Goal: Task Accomplishment & Management: Manage account settings

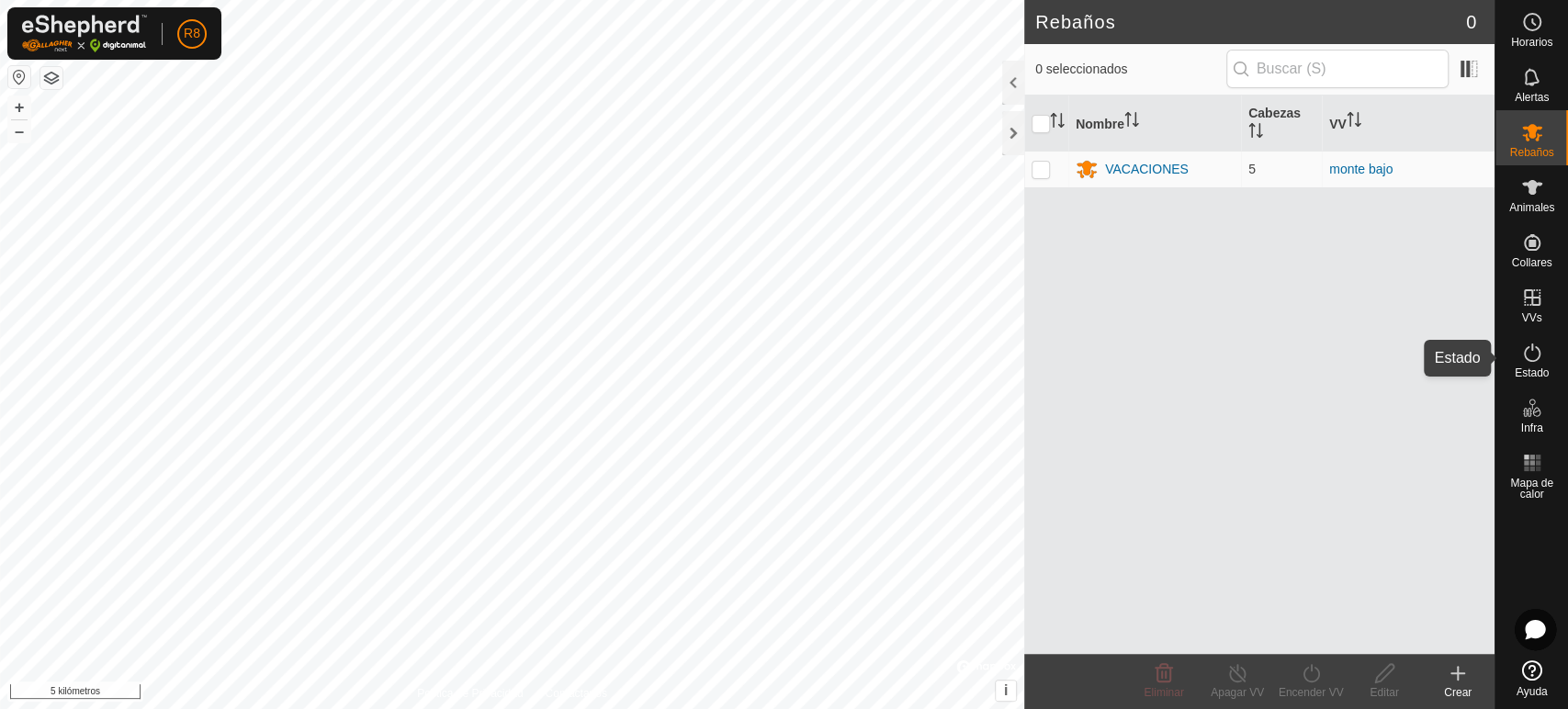
click at [1532, 359] on icon at bounding box center [1532, 352] width 22 height 22
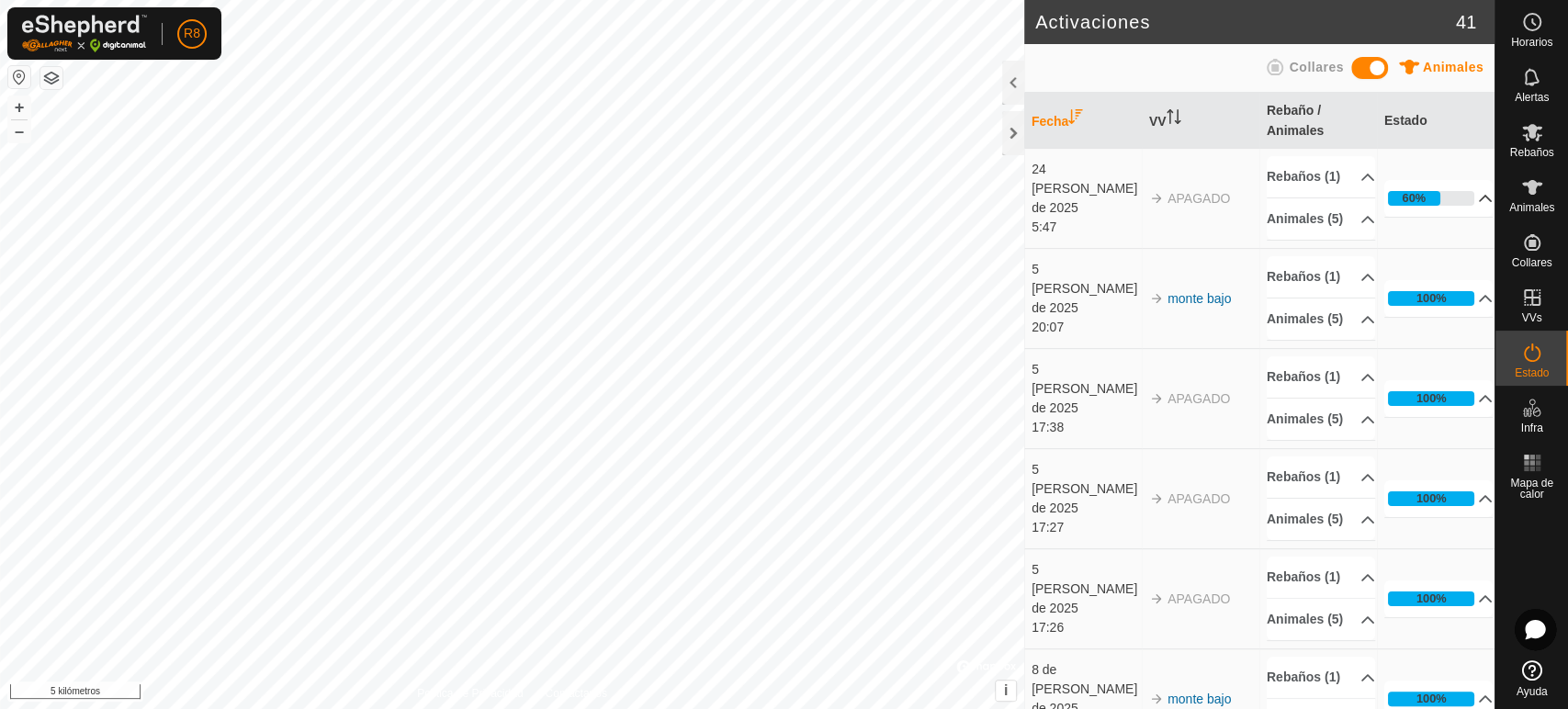
click at [1460, 216] on p-accordion-header "60%" at bounding box center [1438, 198] width 108 height 36
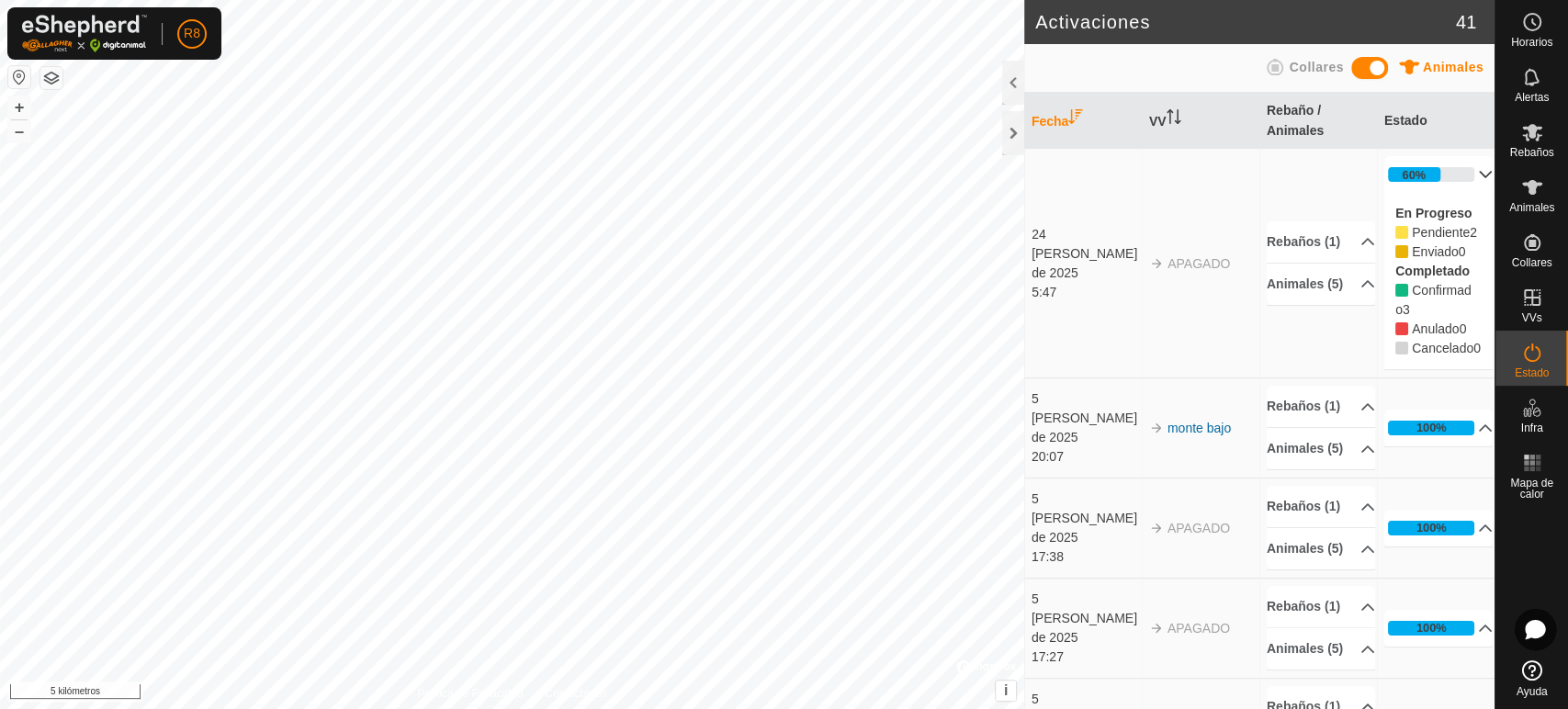
click at [1464, 174] on p-accordion-header "60%" at bounding box center [1438, 174] width 108 height 36
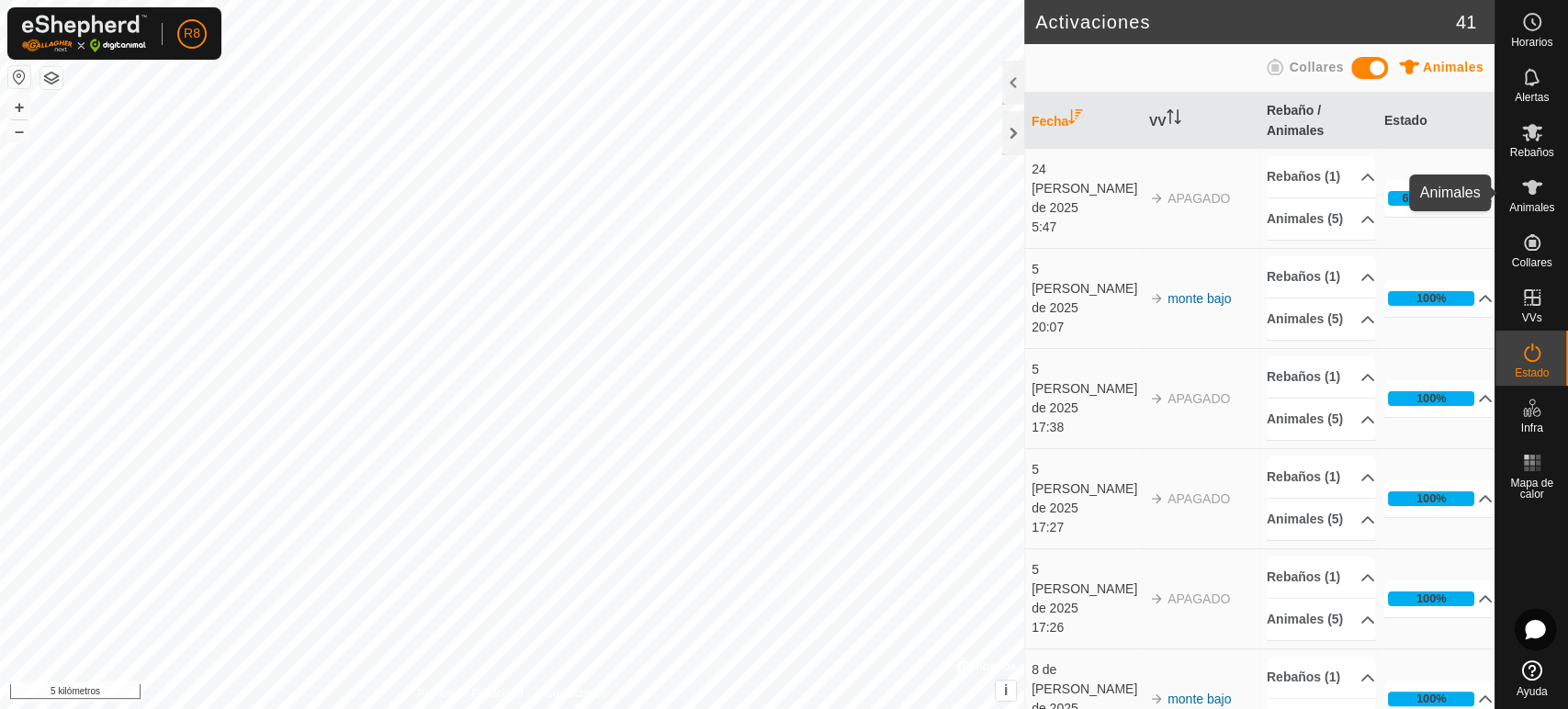
click at [1521, 190] on icon at bounding box center [1532, 187] width 22 height 22
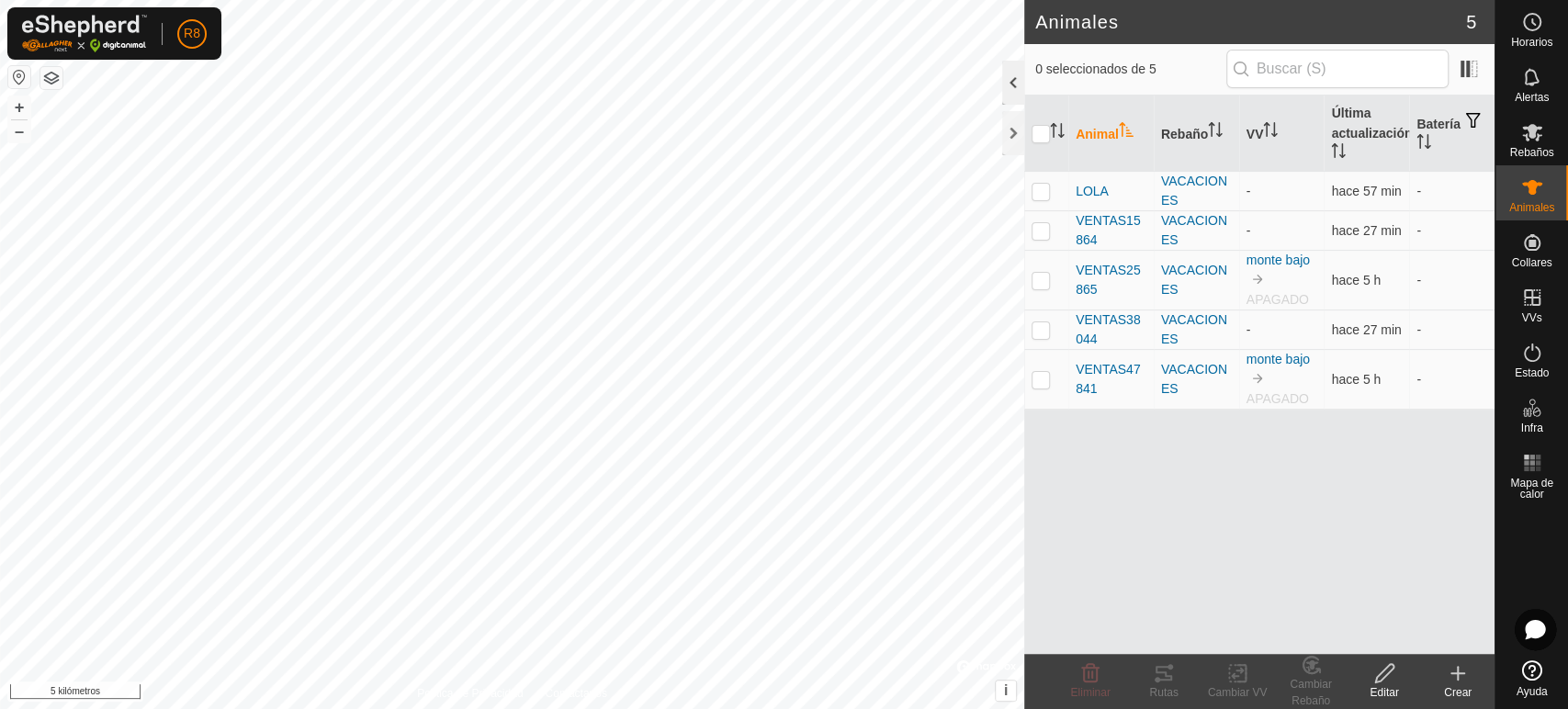
click at [1014, 85] on div at bounding box center [1013, 83] width 22 height 44
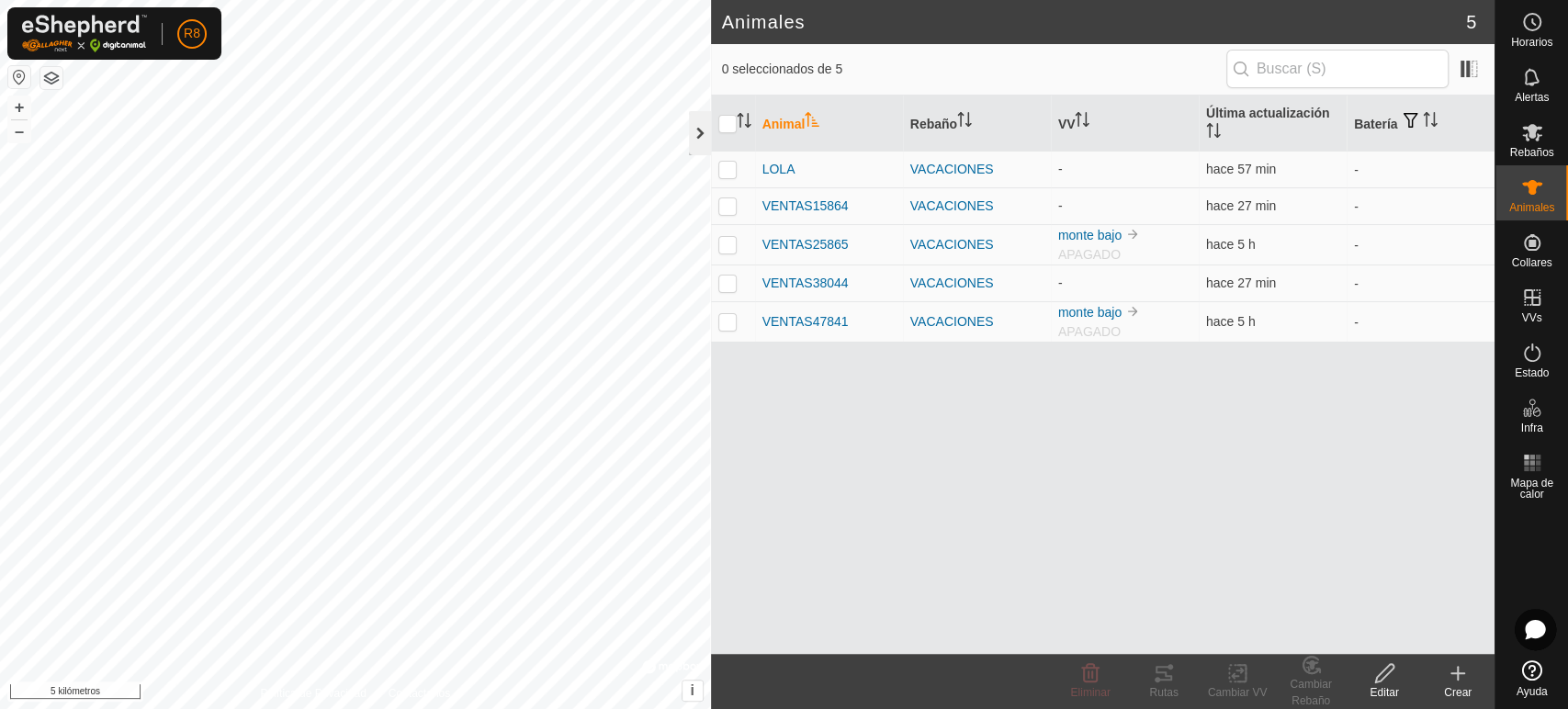
click at [689, 139] on div at bounding box center [699, 133] width 22 height 44
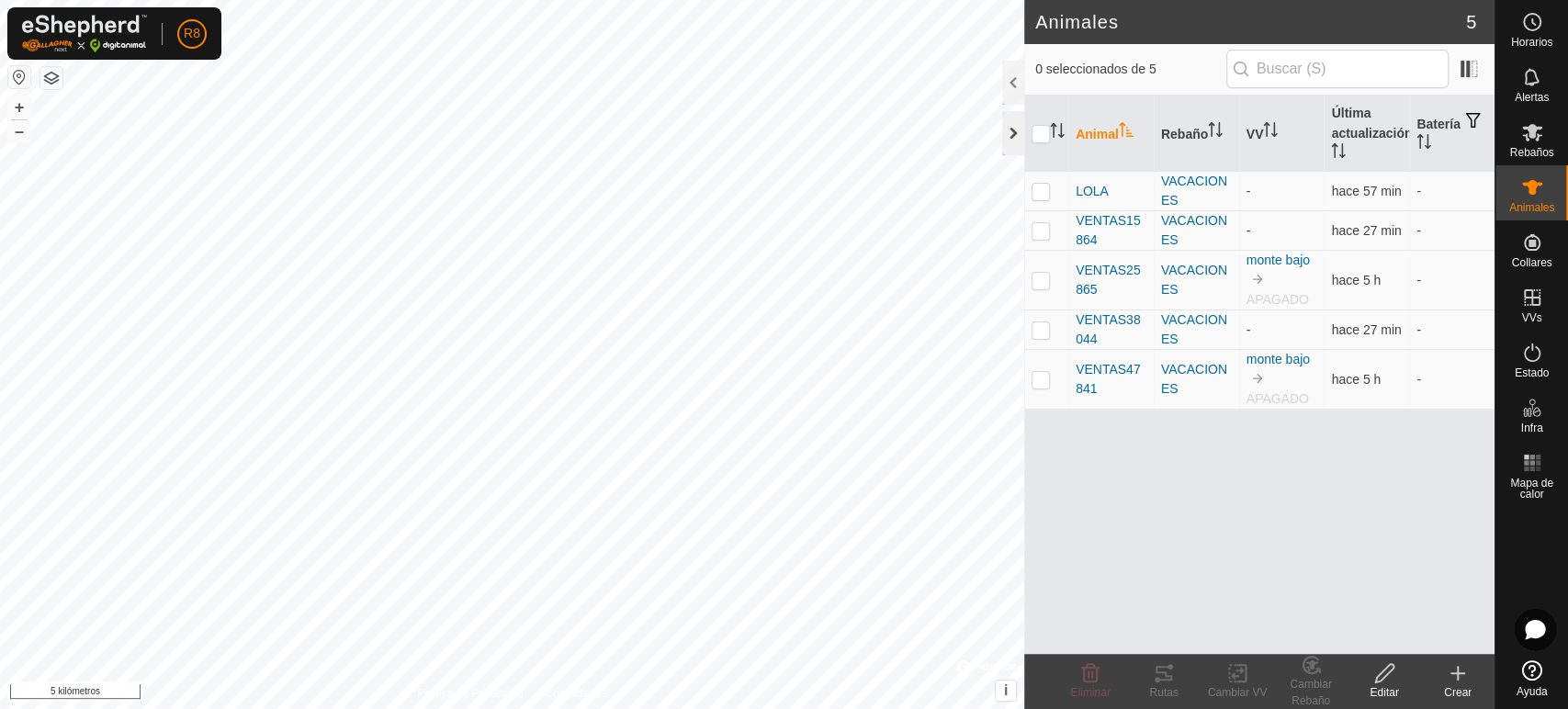
click at [1011, 131] on div at bounding box center [1013, 133] width 22 height 44
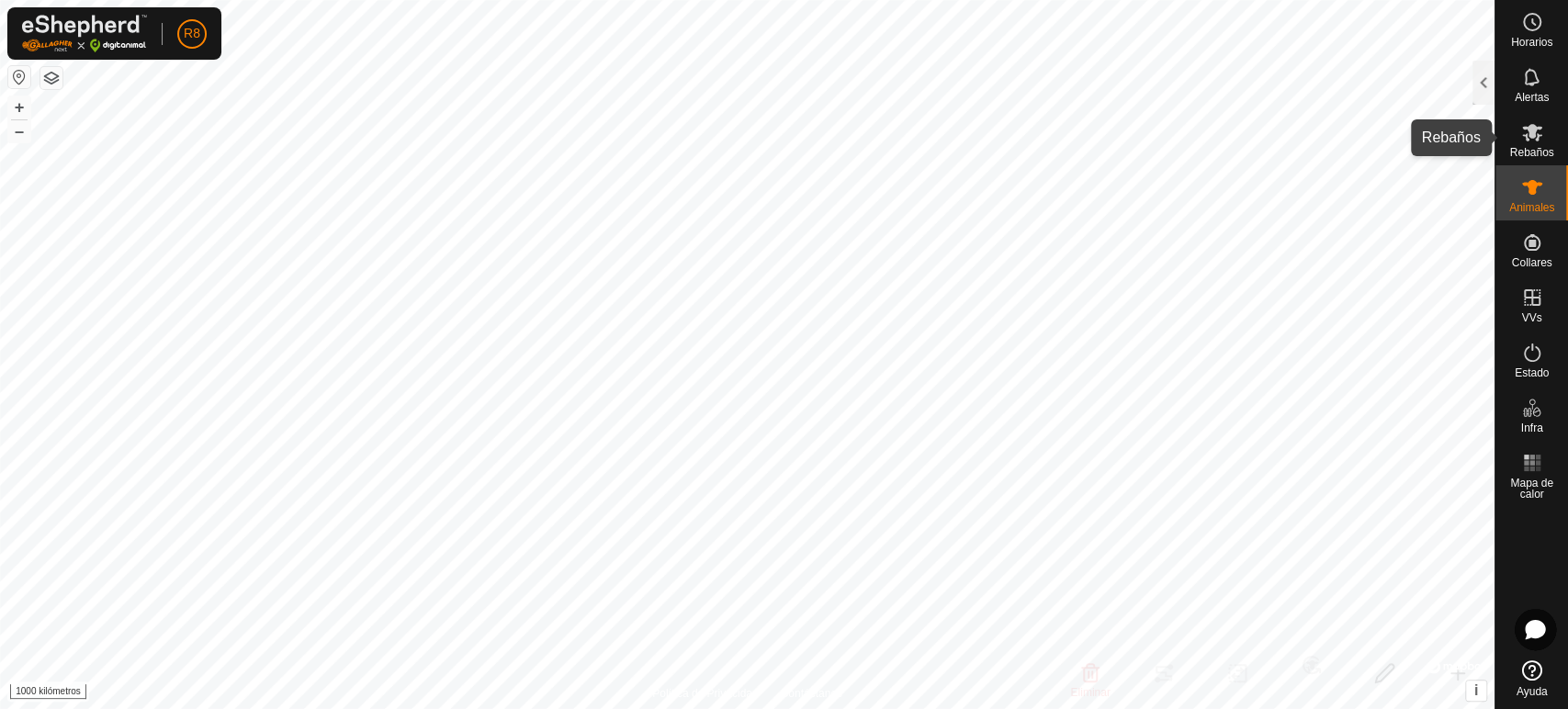
click at [1537, 132] on icon at bounding box center [1532, 132] width 22 height 22
click at [1474, 89] on div at bounding box center [1483, 83] width 22 height 44
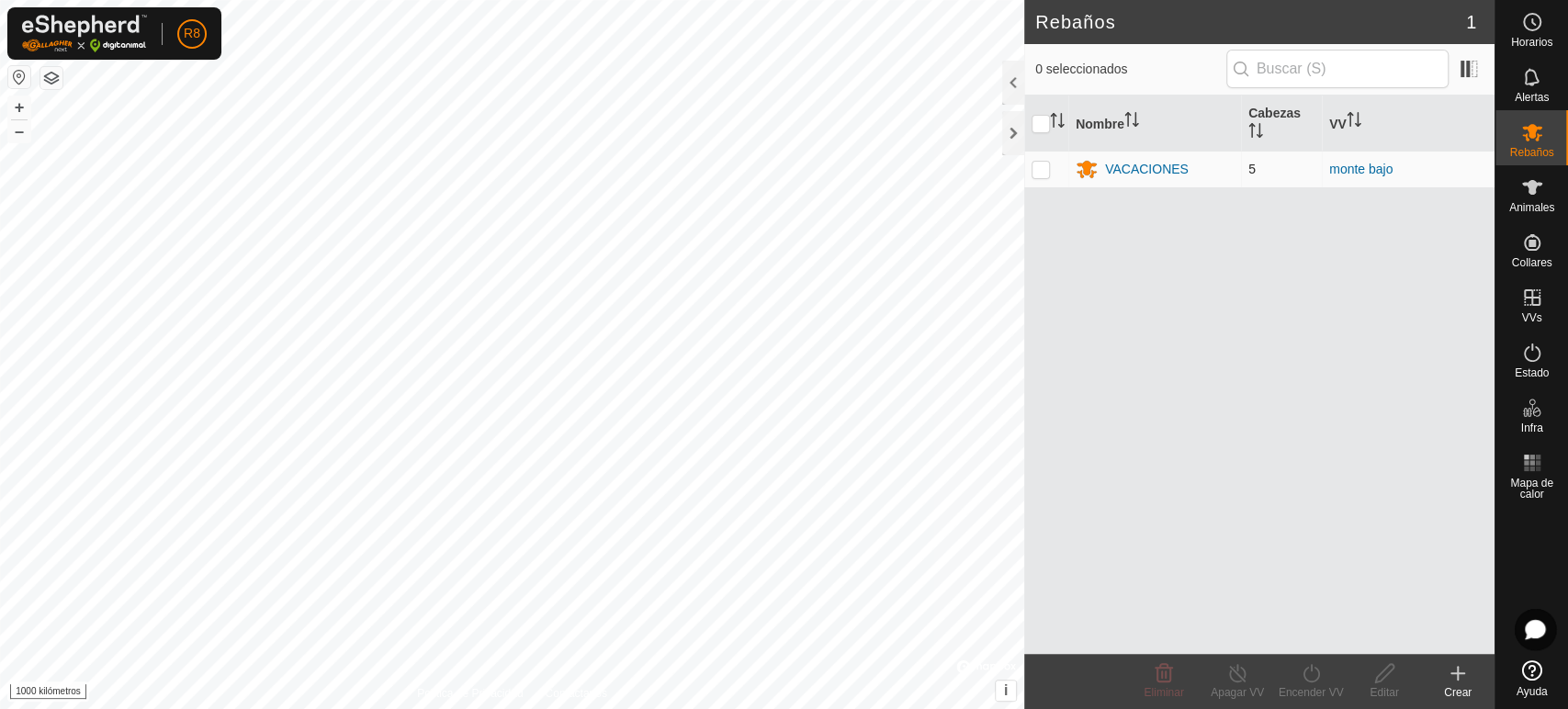
click at [1035, 169] on p-checkbox at bounding box center [1041, 168] width 19 height 15
checkbox input "true"
click at [1011, 131] on div at bounding box center [1013, 133] width 22 height 44
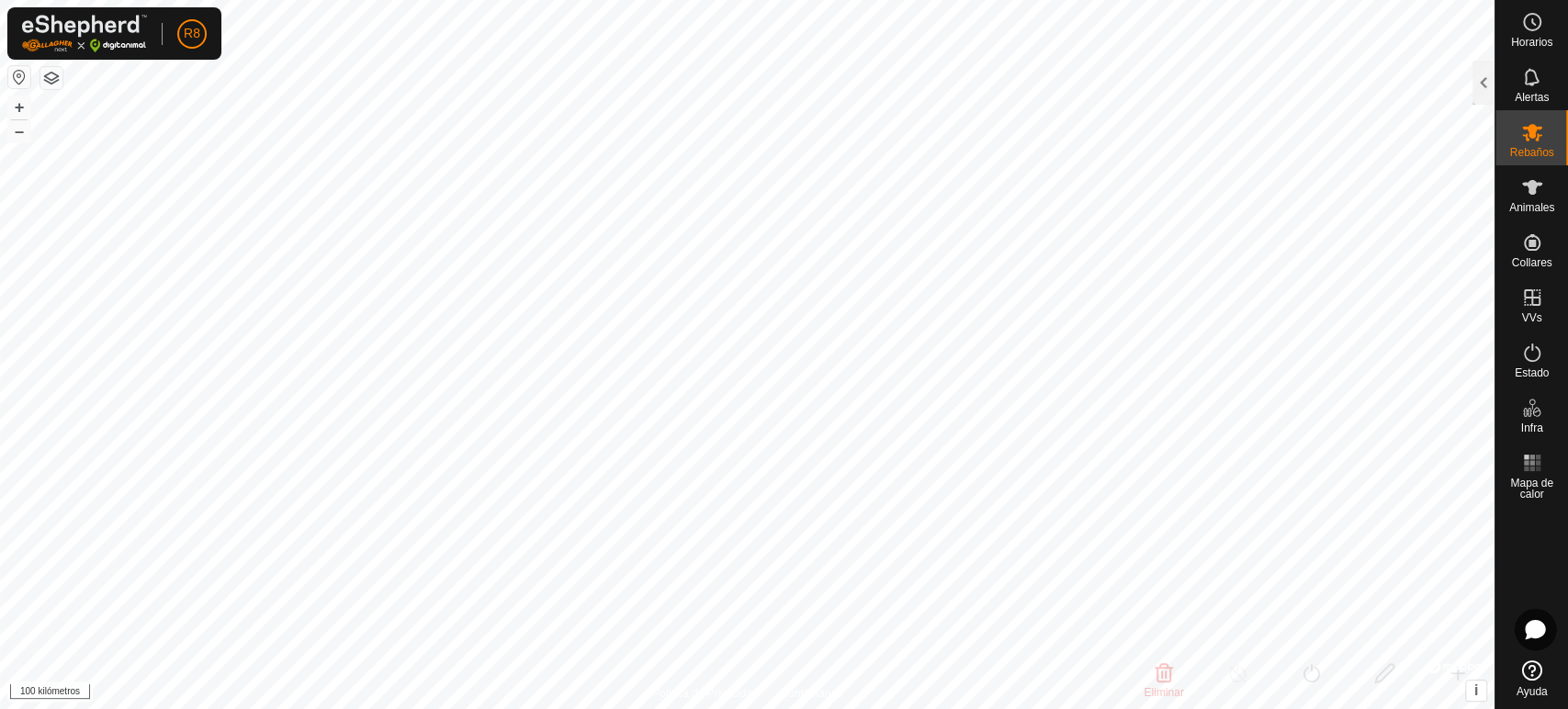
click at [1566, 453] on div "Horarios Alertas Rebaños Animales Collares VVs Estado Infra Mapa de calor Ayuda…" at bounding box center [784, 354] width 1568 height 709
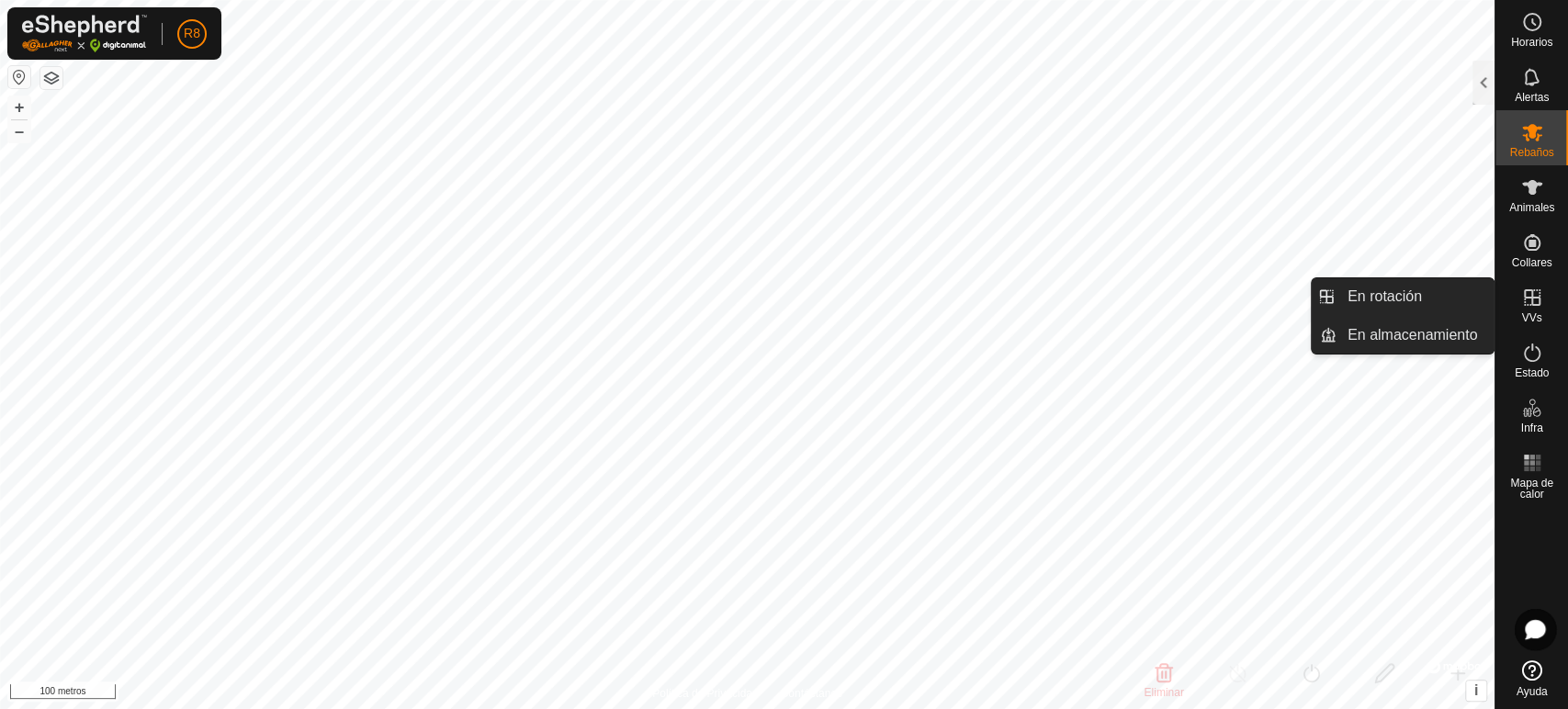
click at [1536, 315] on font "VVs" at bounding box center [1531, 318] width 21 height 13
click at [1360, 286] on link "En rotación" at bounding box center [1416, 296] width 157 height 36
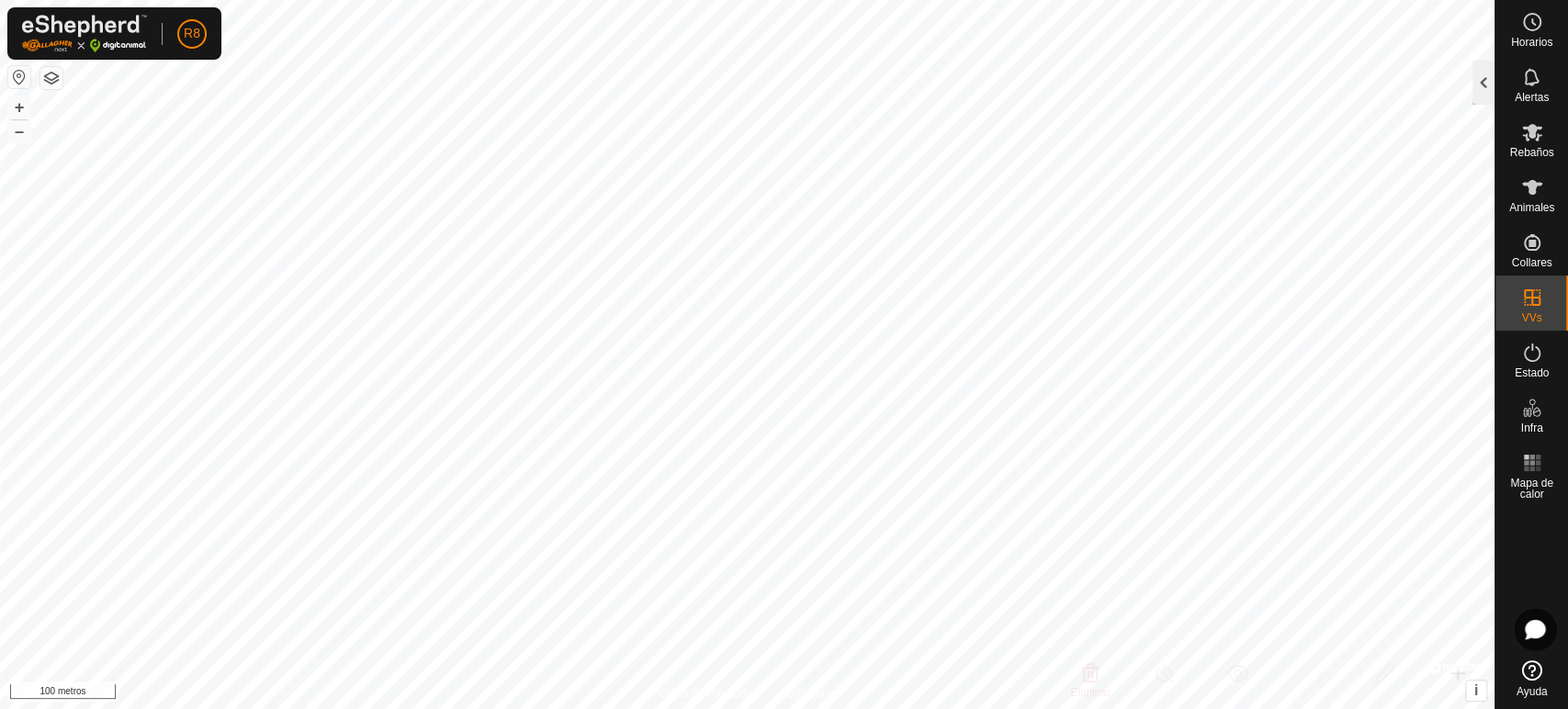
click at [1481, 73] on div at bounding box center [1483, 83] width 22 height 44
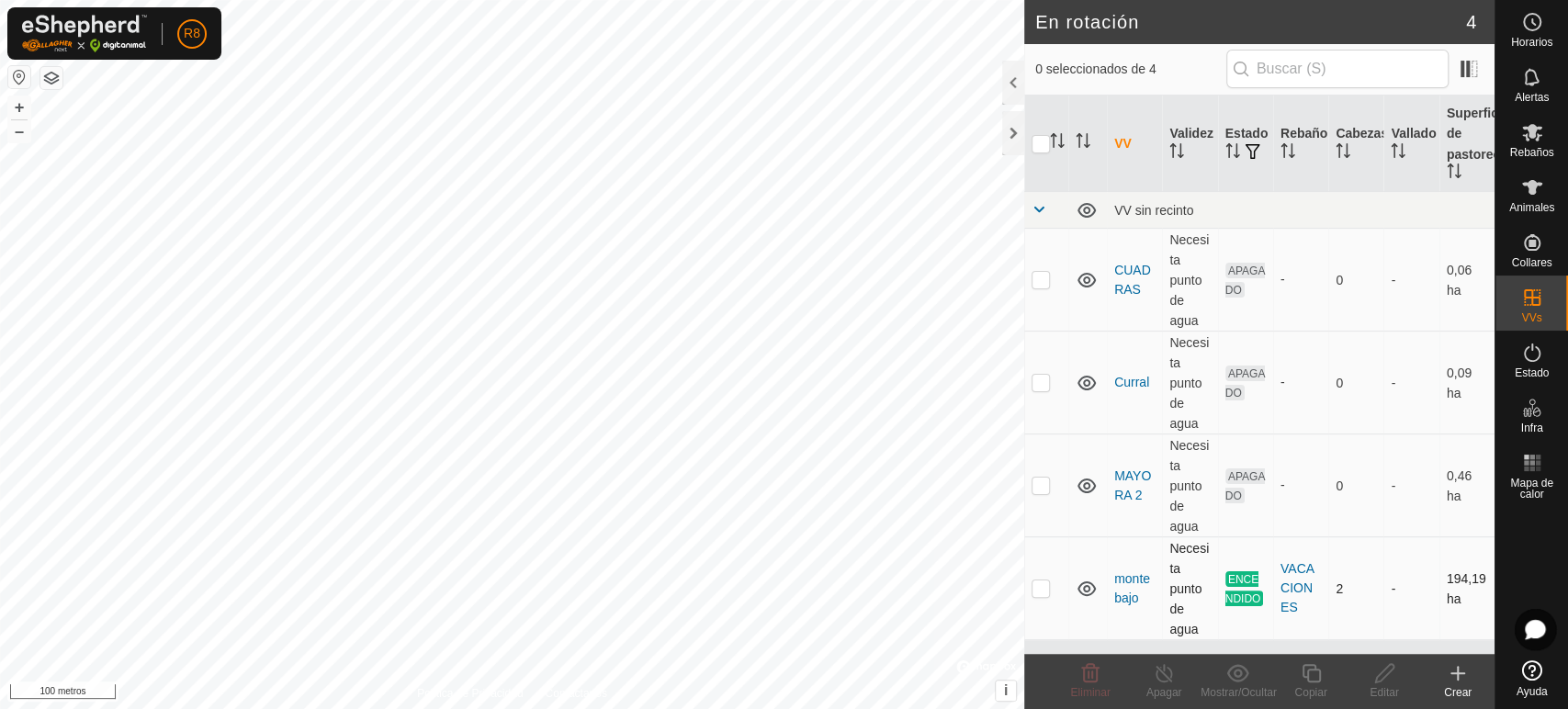
click at [1034, 595] on p-checkbox at bounding box center [1041, 587] width 19 height 15
checkbox input "true"
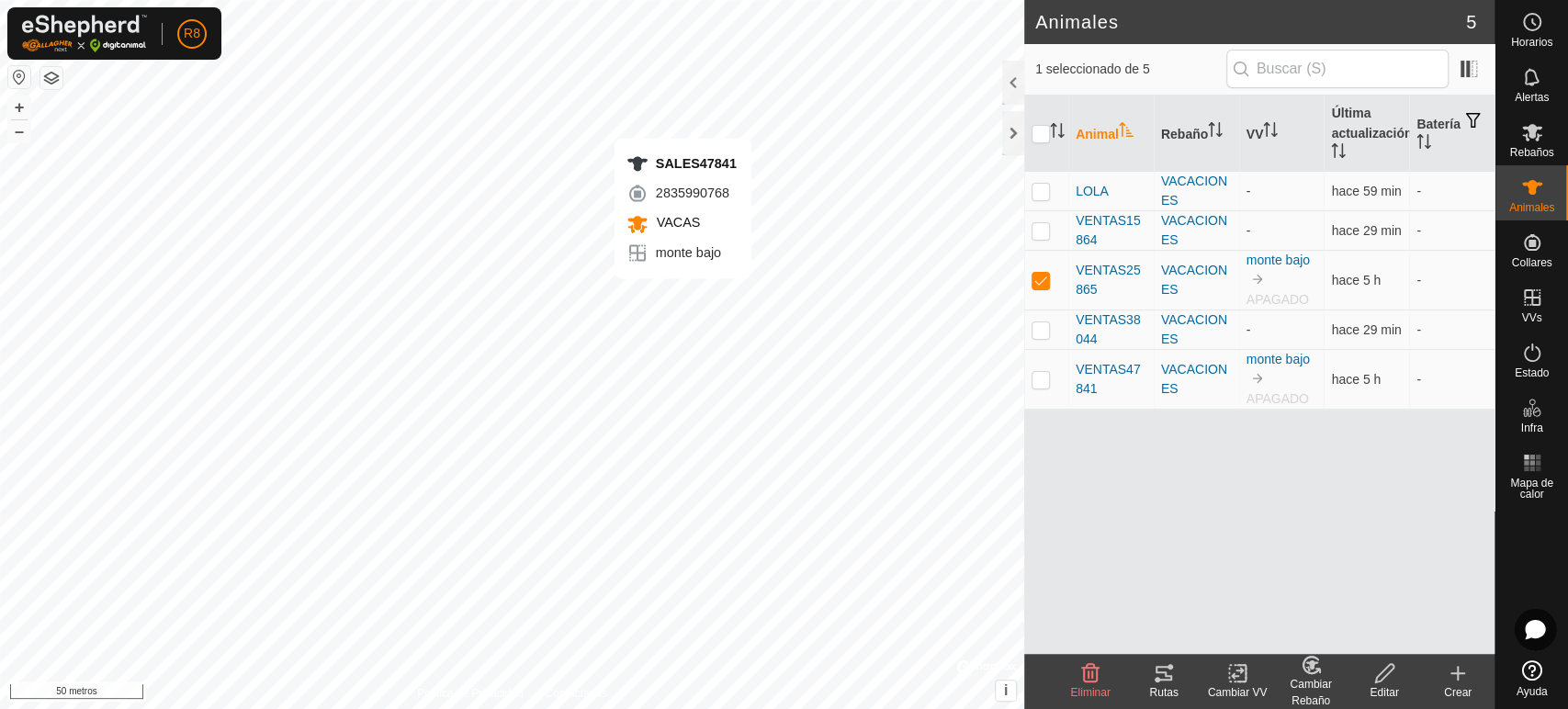
checkbox input "false"
checkbox input "true"
click at [1014, 78] on div at bounding box center [1013, 83] width 22 height 44
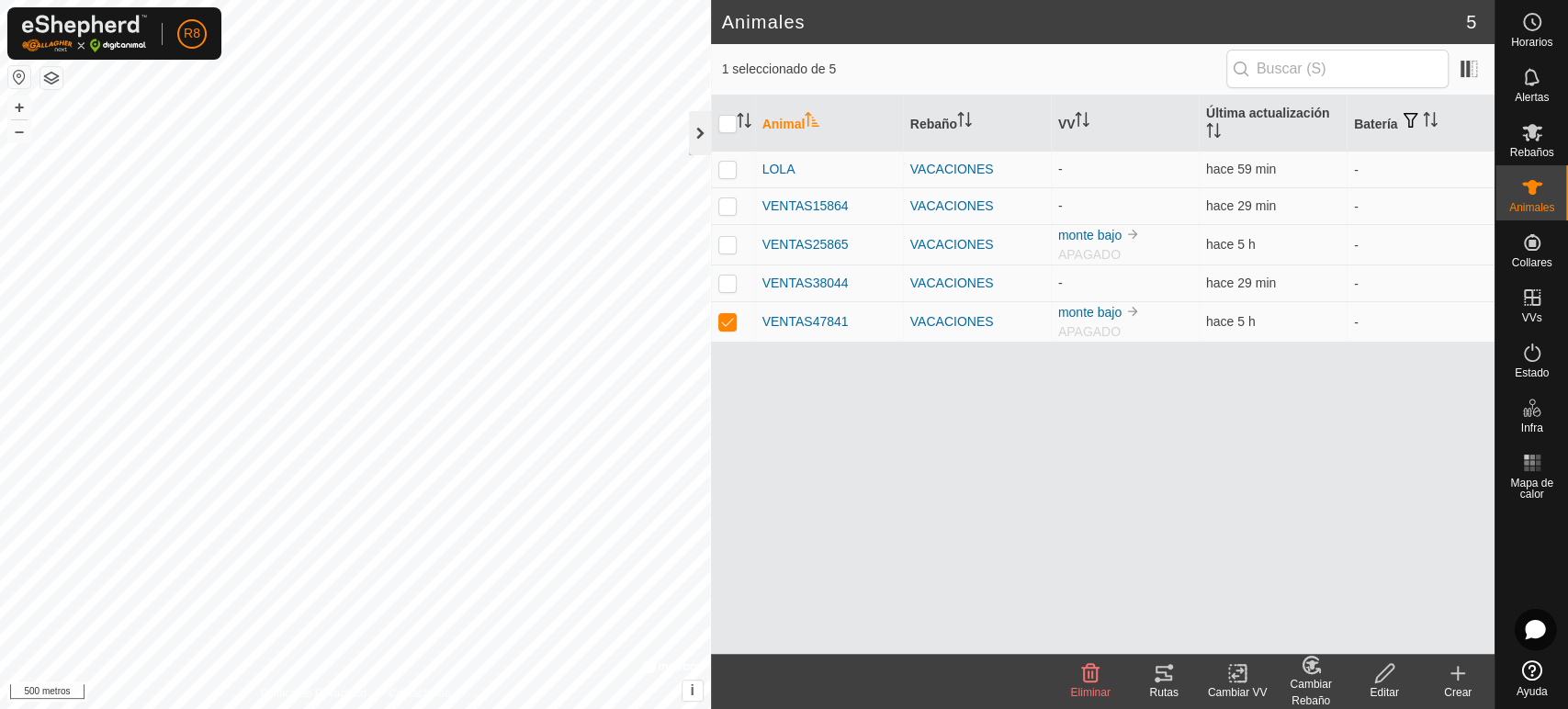
click at [700, 141] on div at bounding box center [699, 133] width 22 height 44
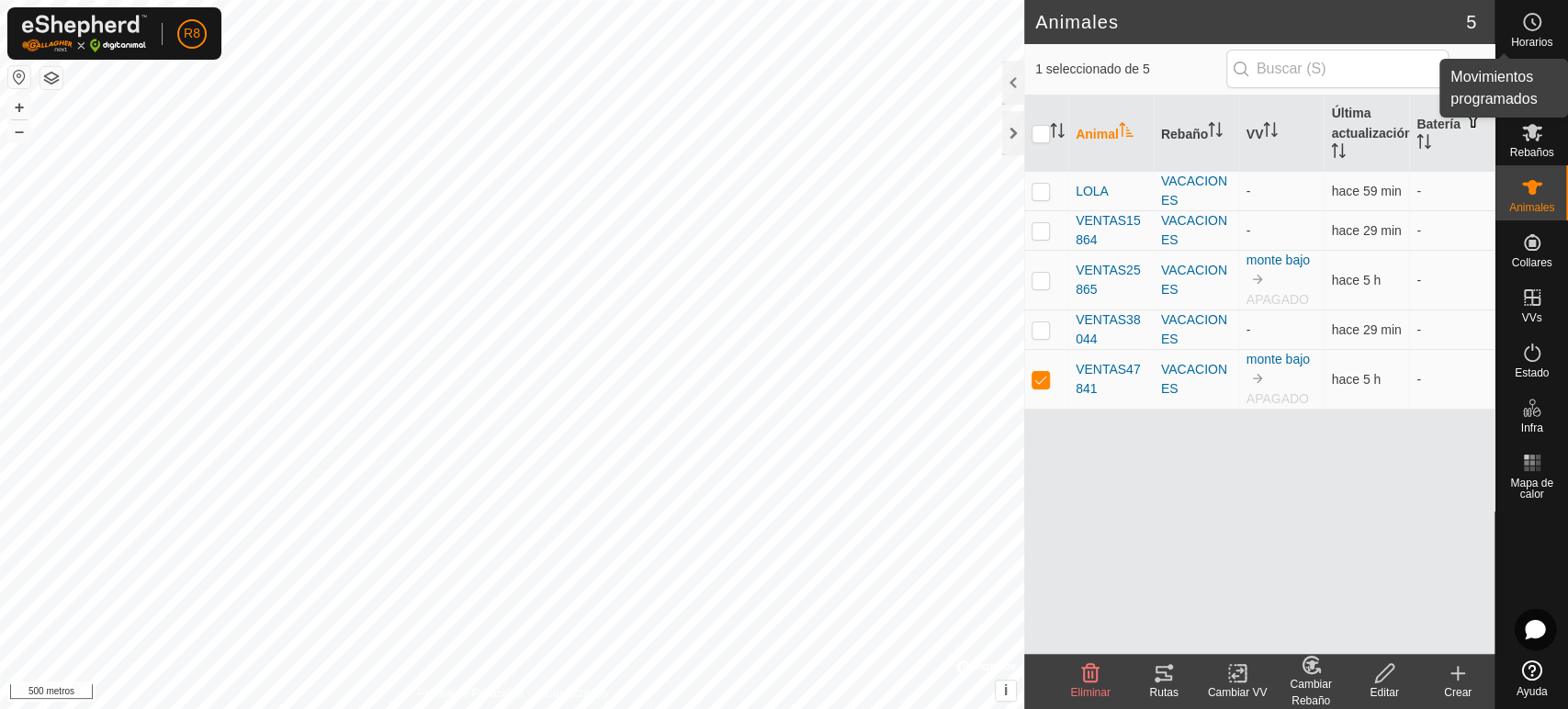
click at [1540, 33] on es-schedule-vp-svg-icon at bounding box center [1533, 22] width 33 height 30
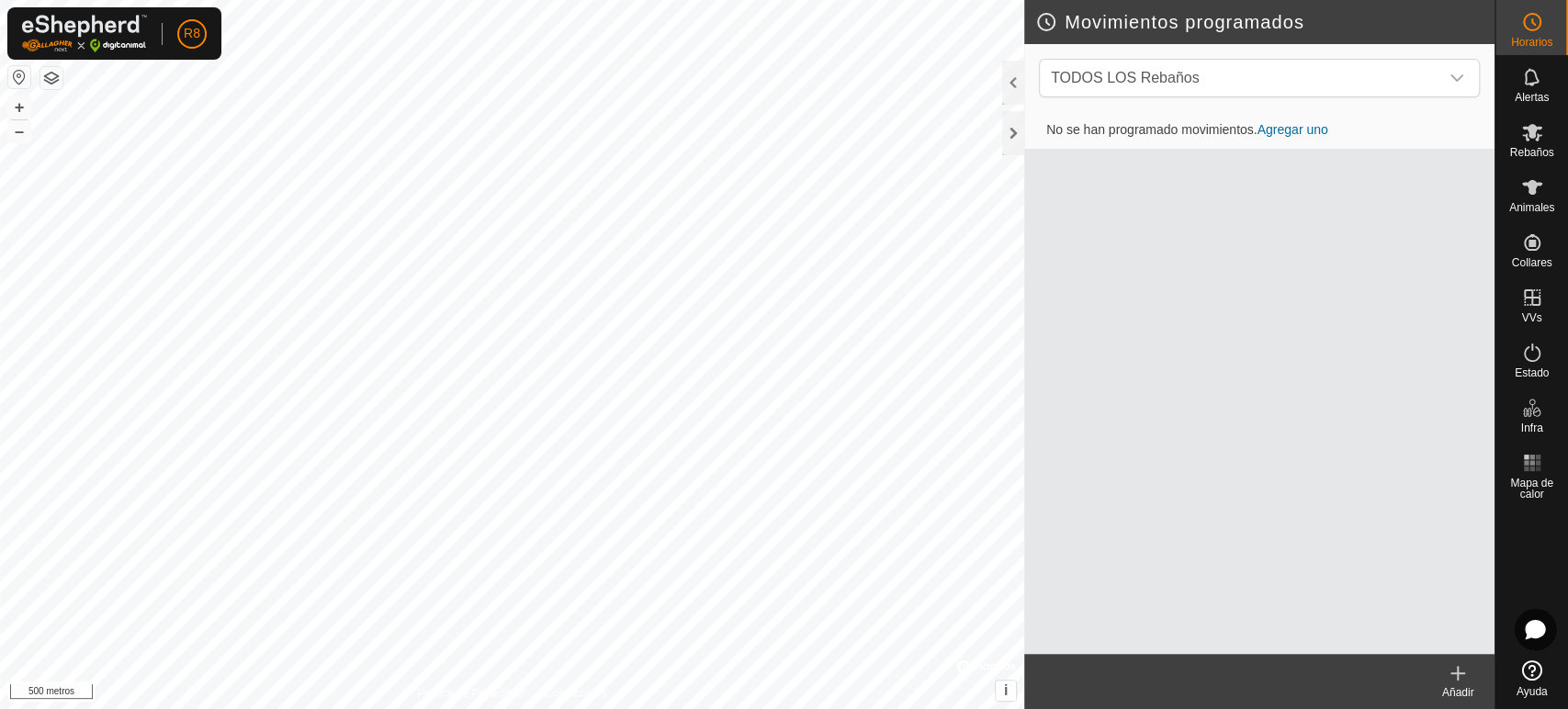
click at [1289, 134] on font "Agregar uno" at bounding box center [1292, 129] width 71 height 15
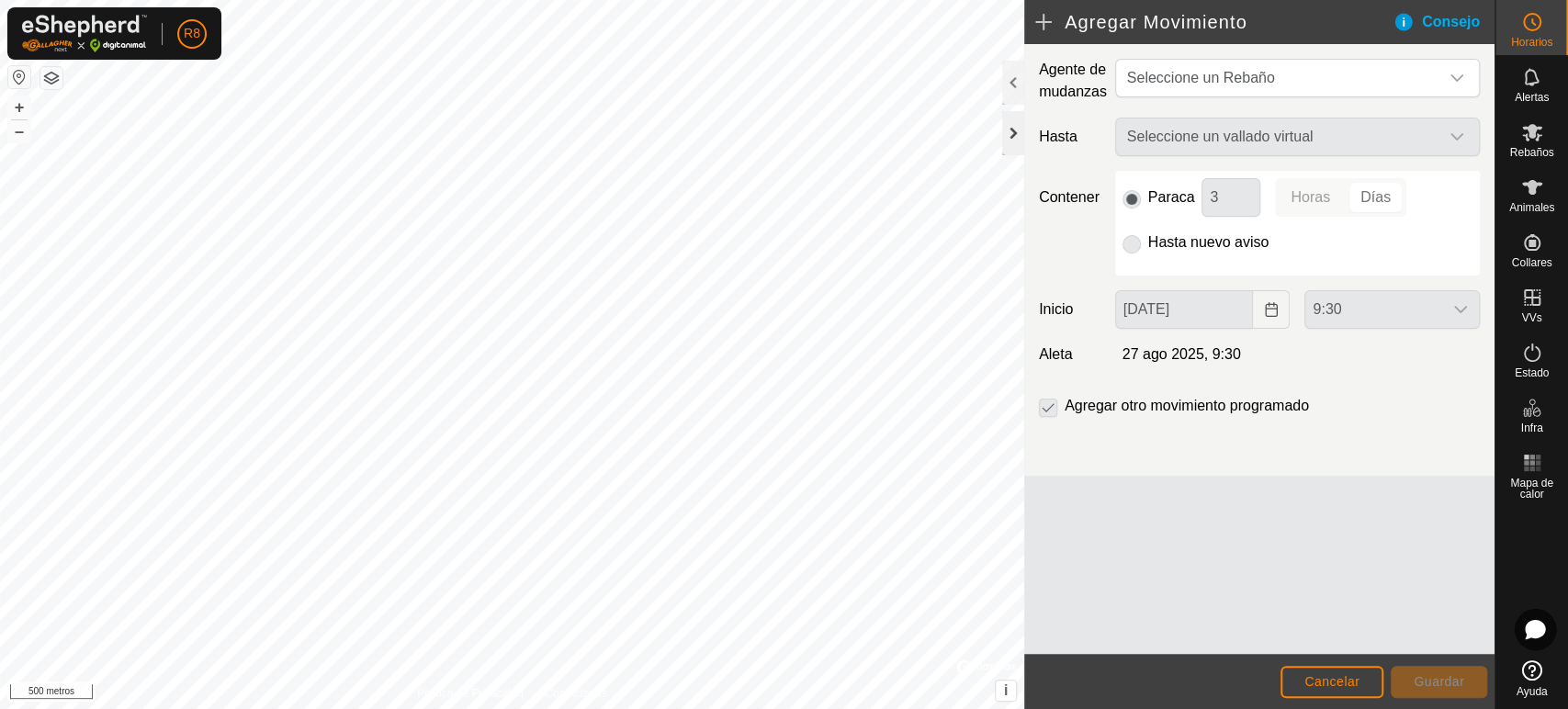
click at [1013, 141] on div at bounding box center [1013, 133] width 22 height 44
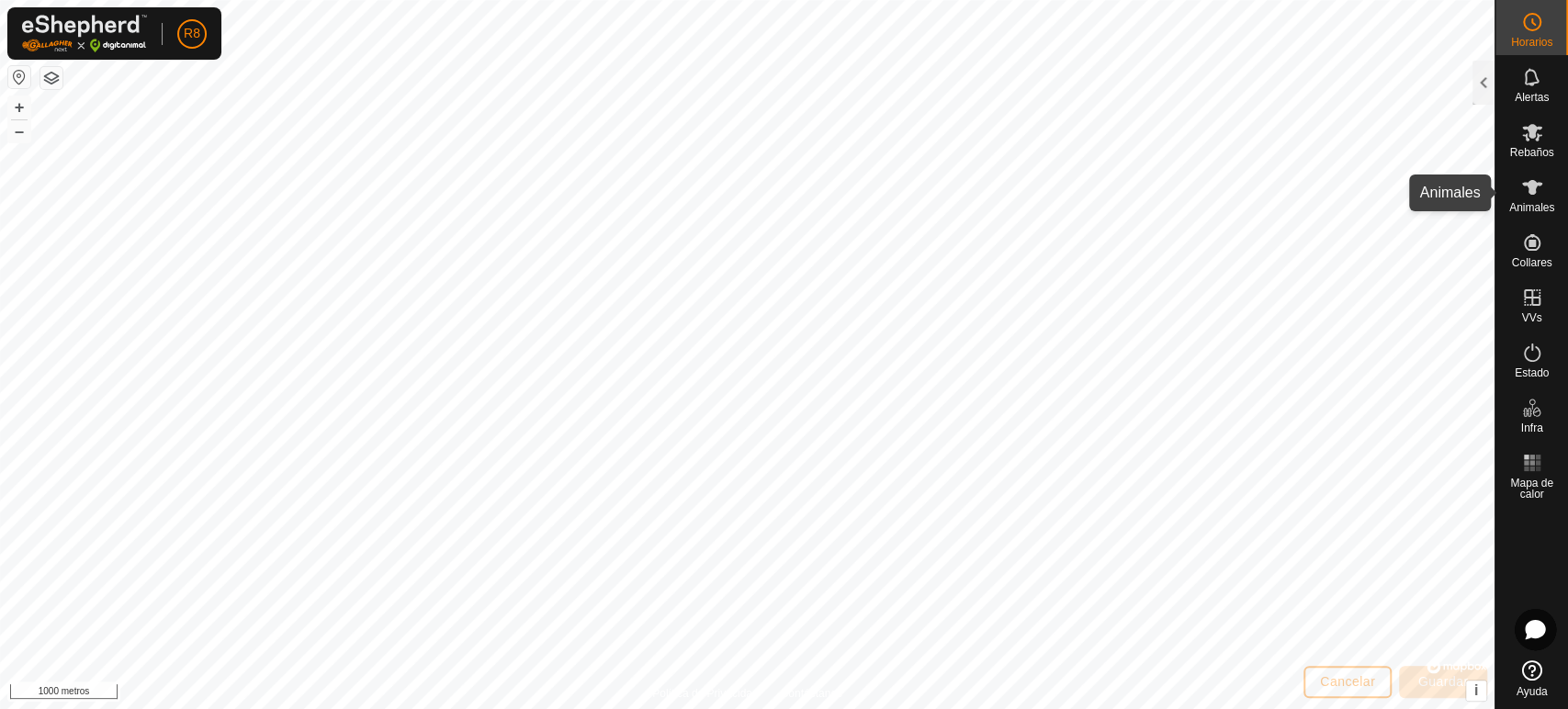
click at [1541, 196] on icon at bounding box center [1532, 187] width 22 height 22
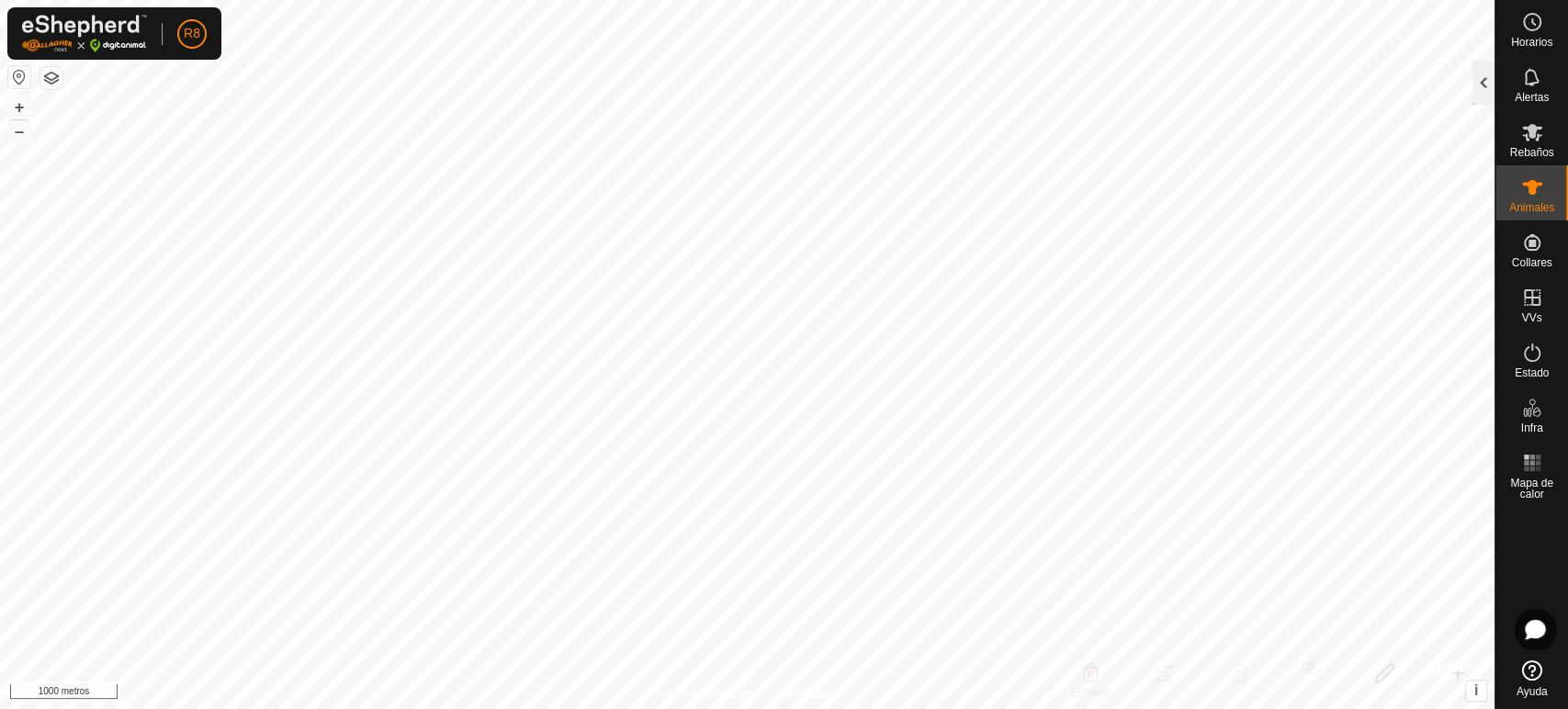
click at [1487, 87] on div at bounding box center [1483, 83] width 22 height 44
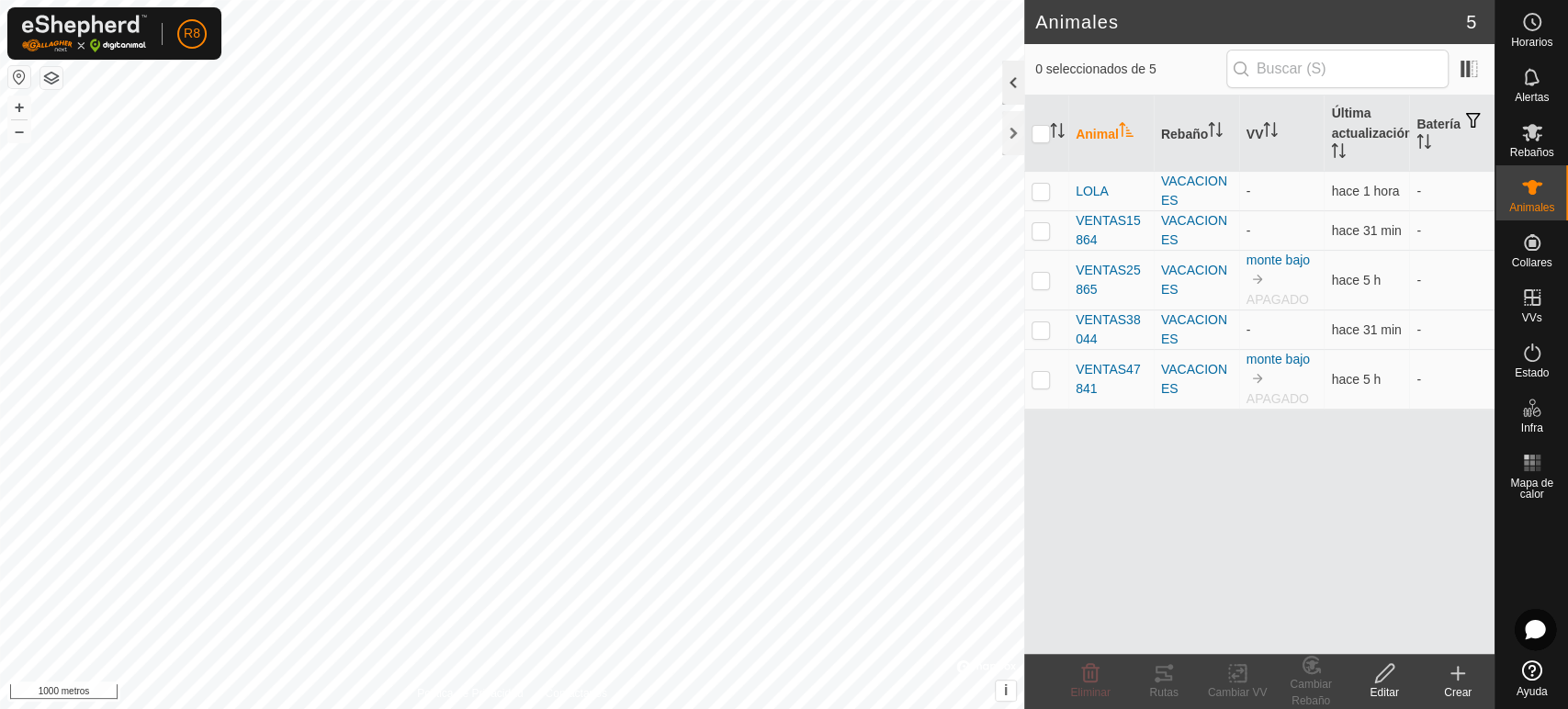
click at [1010, 76] on div at bounding box center [1013, 83] width 22 height 44
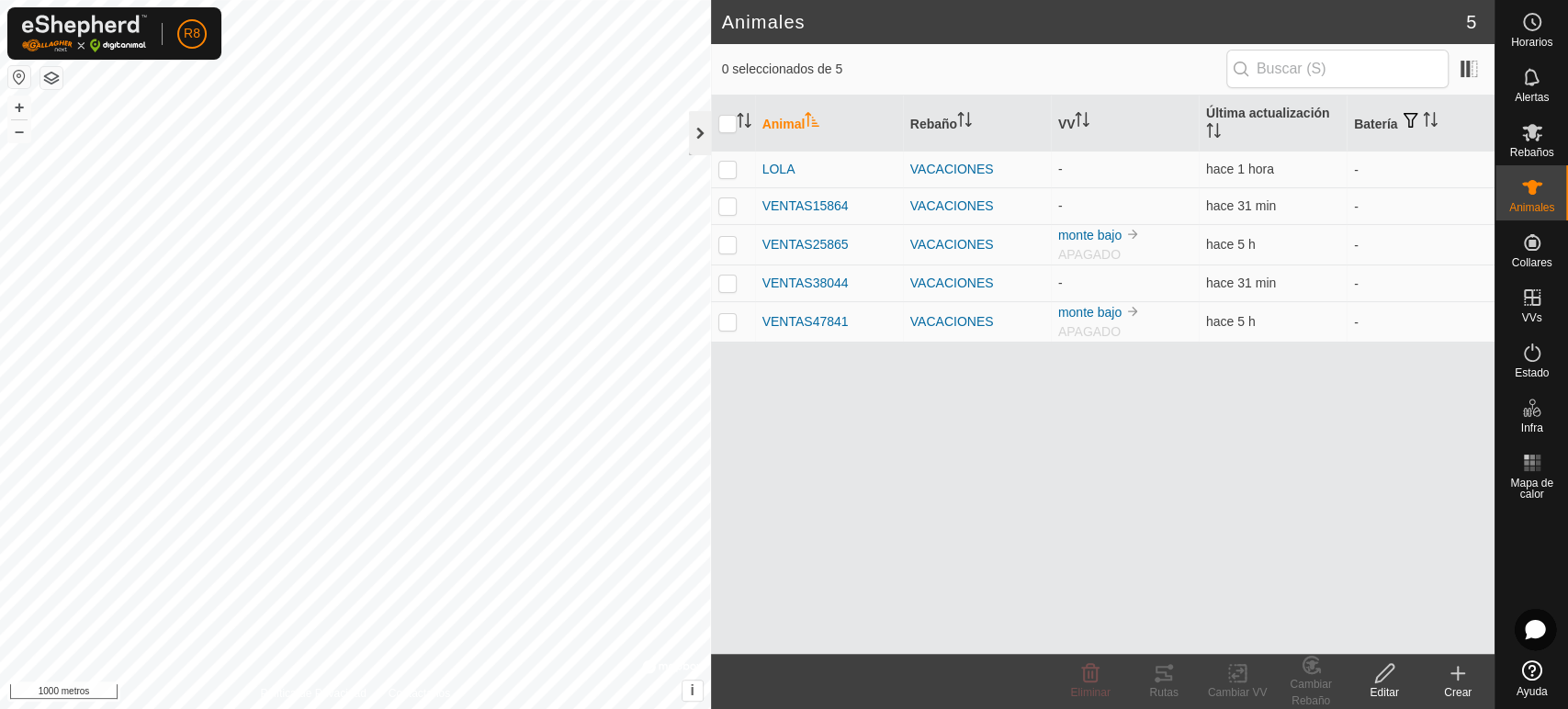
click at [693, 133] on div at bounding box center [699, 133] width 22 height 44
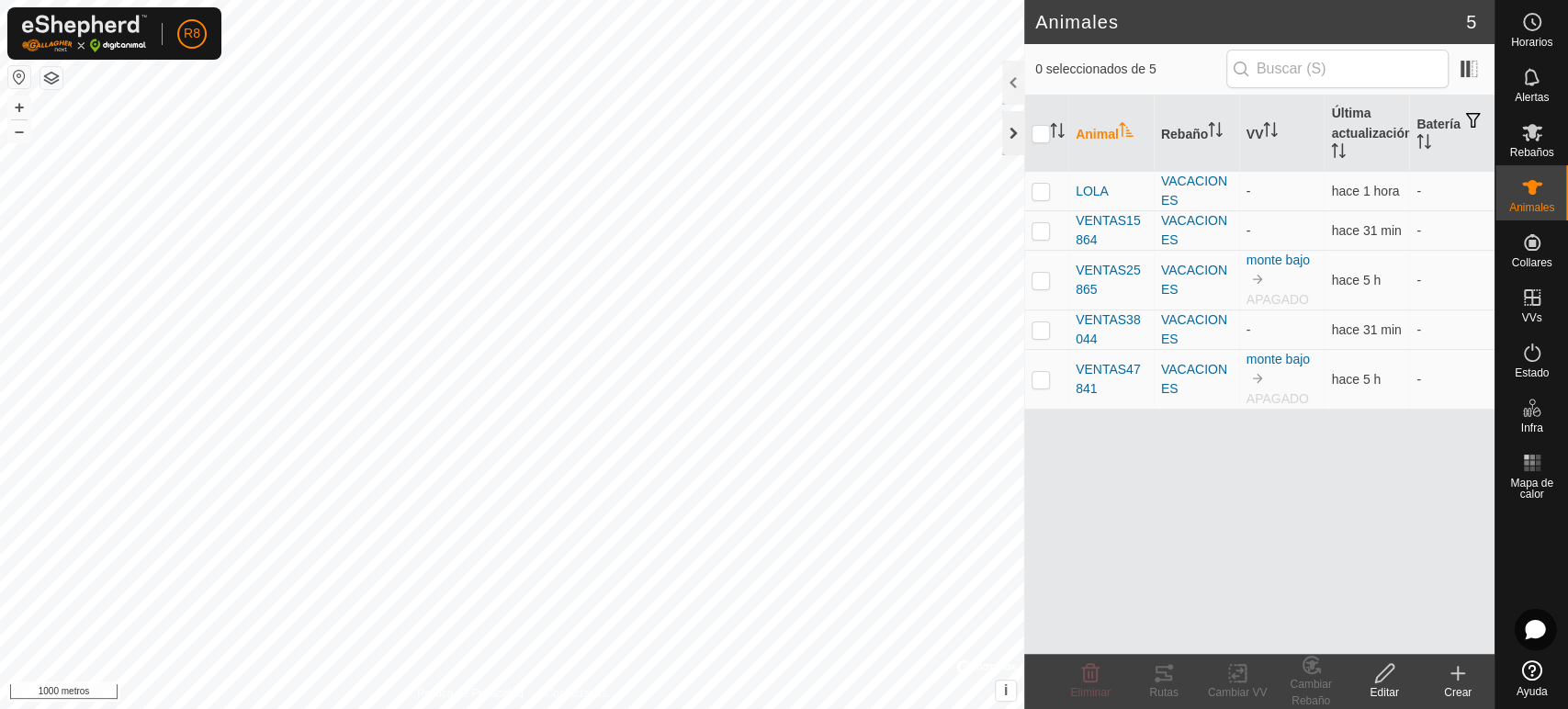
click at [1012, 136] on div at bounding box center [1013, 133] width 22 height 44
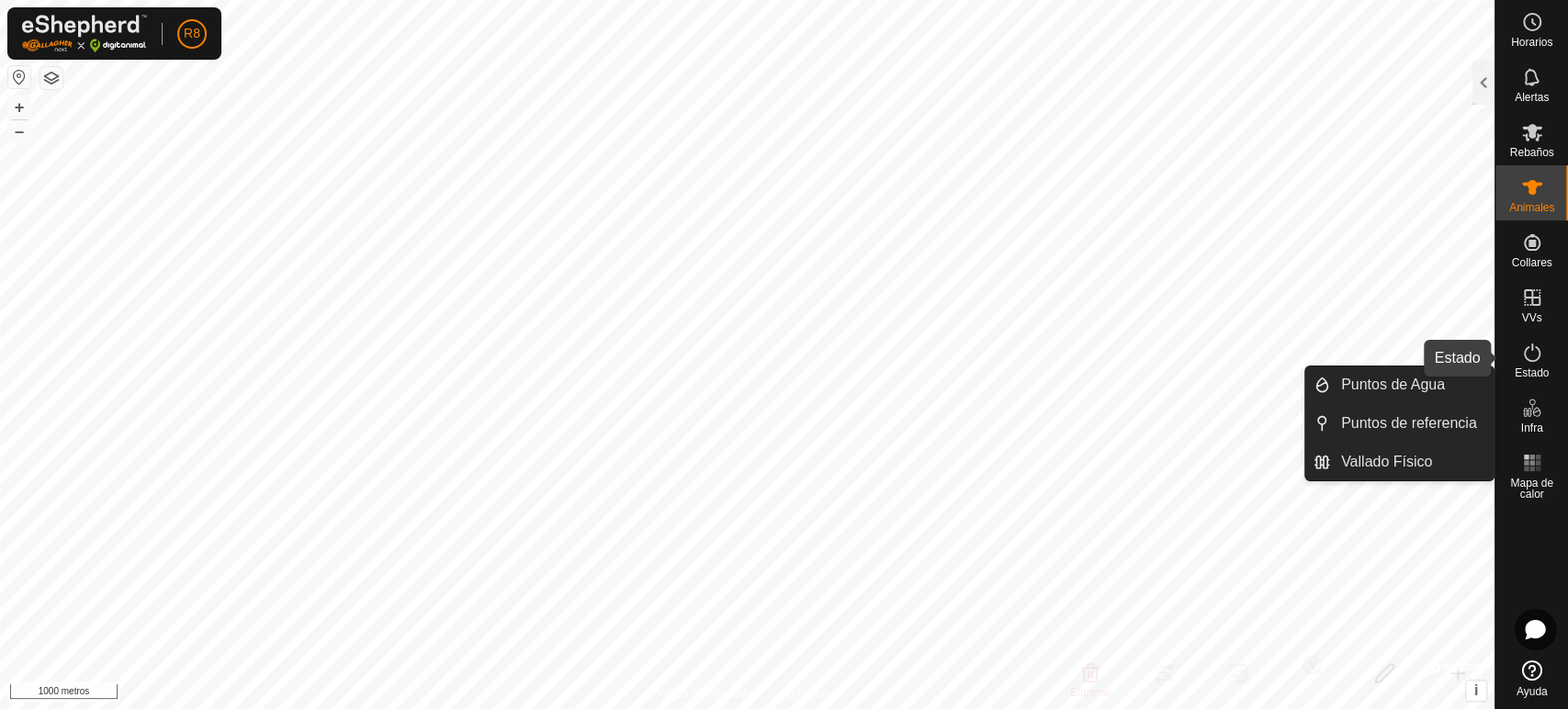
click at [1543, 359] on es-activation-svg-icon at bounding box center [1533, 353] width 33 height 30
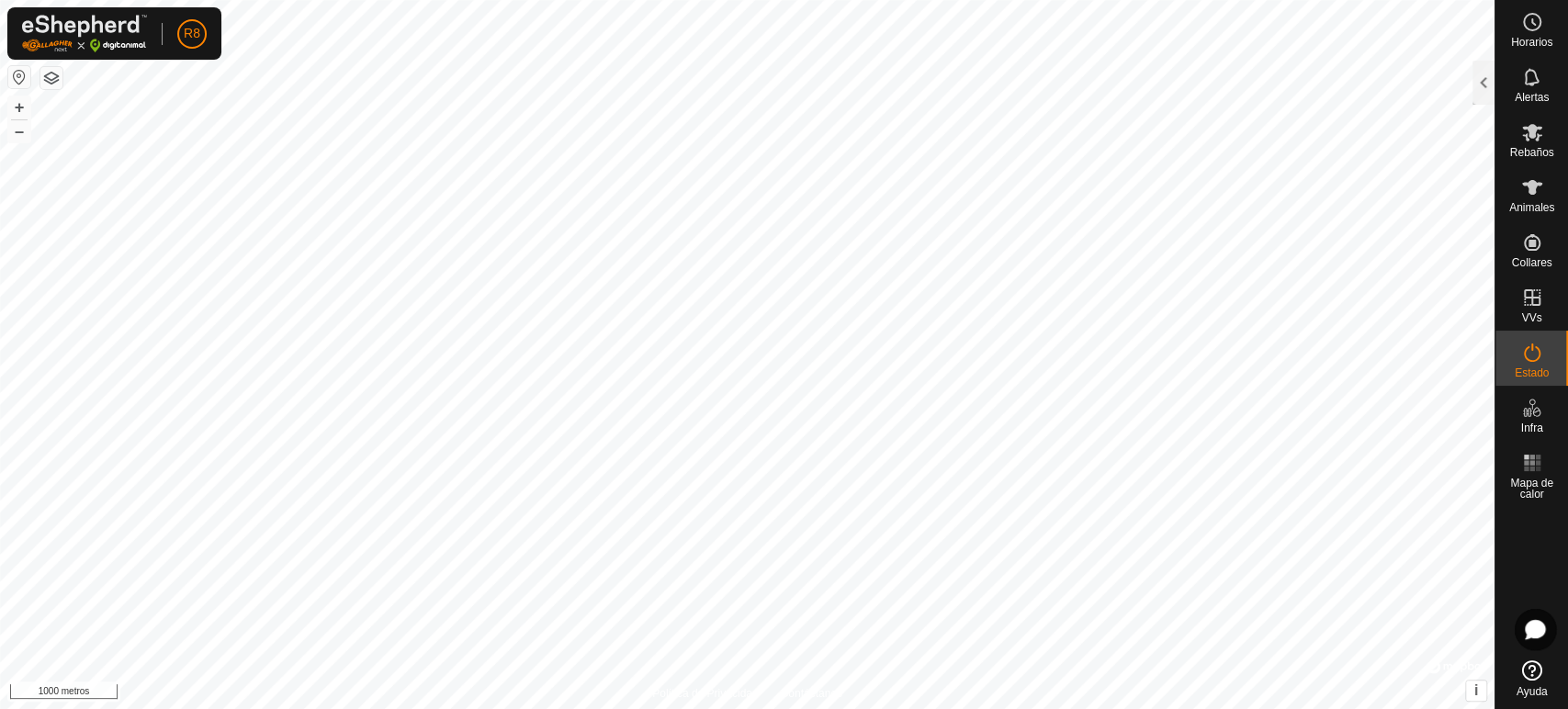
click at [1529, 353] on icon at bounding box center [1532, 352] width 22 height 22
click at [1532, 354] on icon at bounding box center [1532, 352] width 22 height 22
click at [1484, 86] on div at bounding box center [1483, 83] width 22 height 44
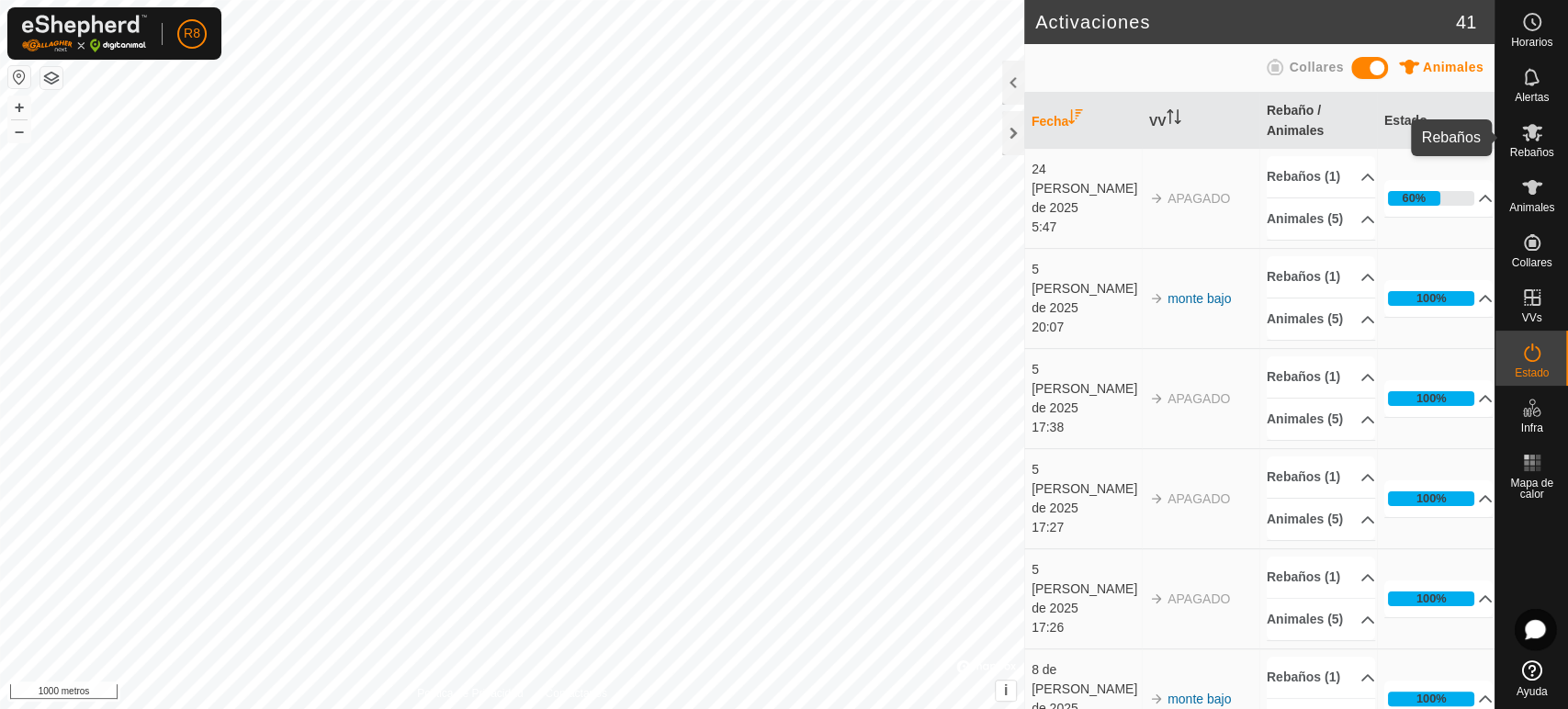
click at [1546, 144] on es-mob-svg-icon at bounding box center [1533, 133] width 33 height 30
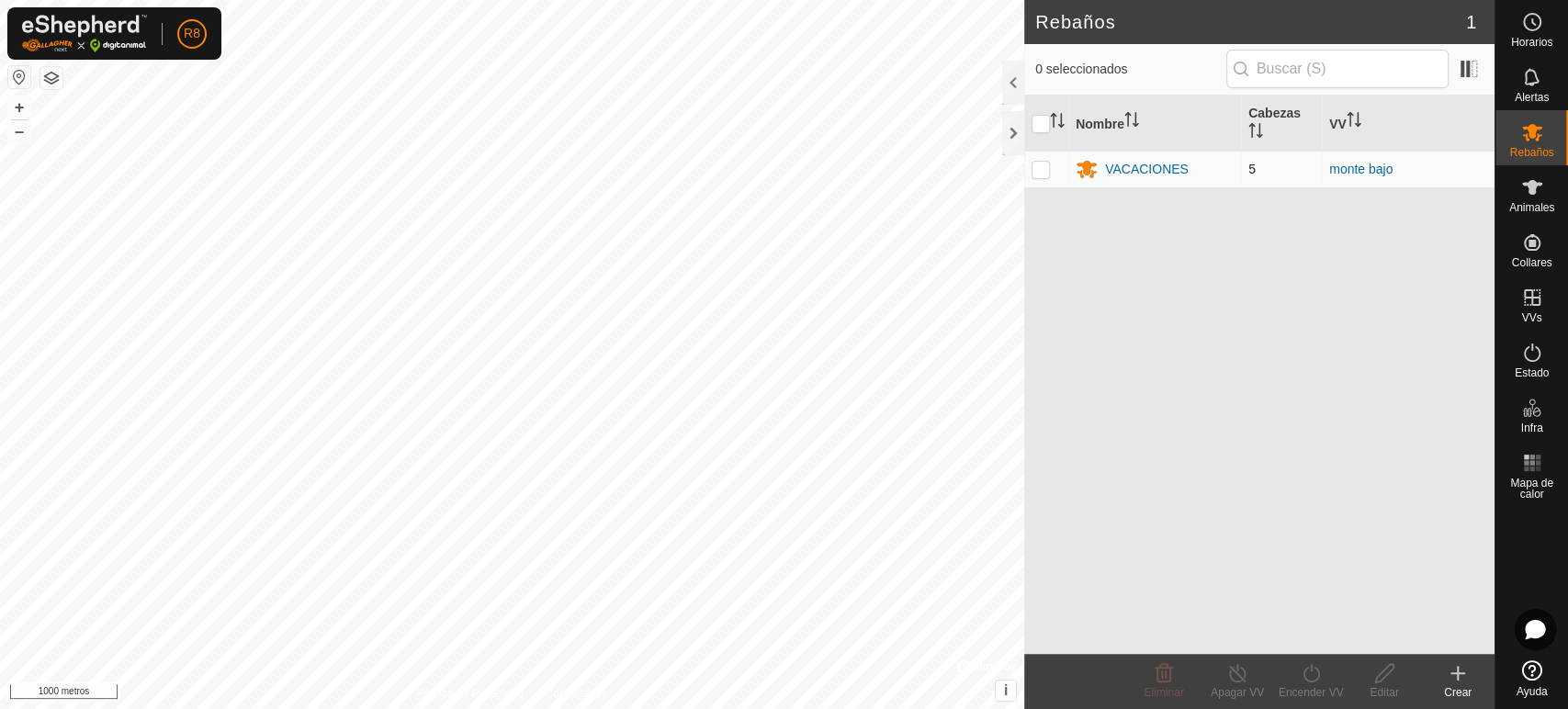
click at [1035, 174] on p-checkbox at bounding box center [1041, 168] width 19 height 15
checkbox input "true"
click at [1014, 74] on div at bounding box center [1013, 83] width 22 height 44
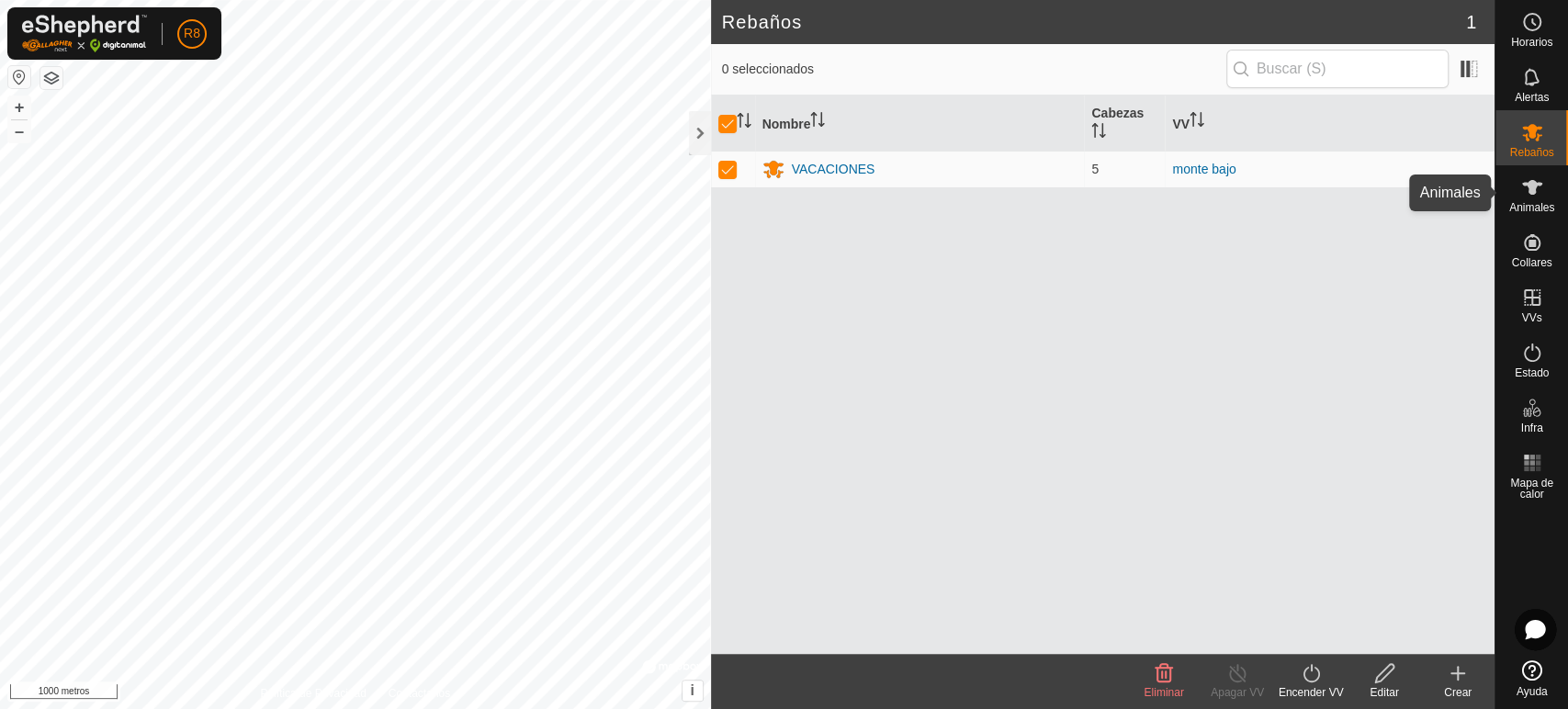
click at [1539, 188] on icon at bounding box center [1532, 187] width 22 height 22
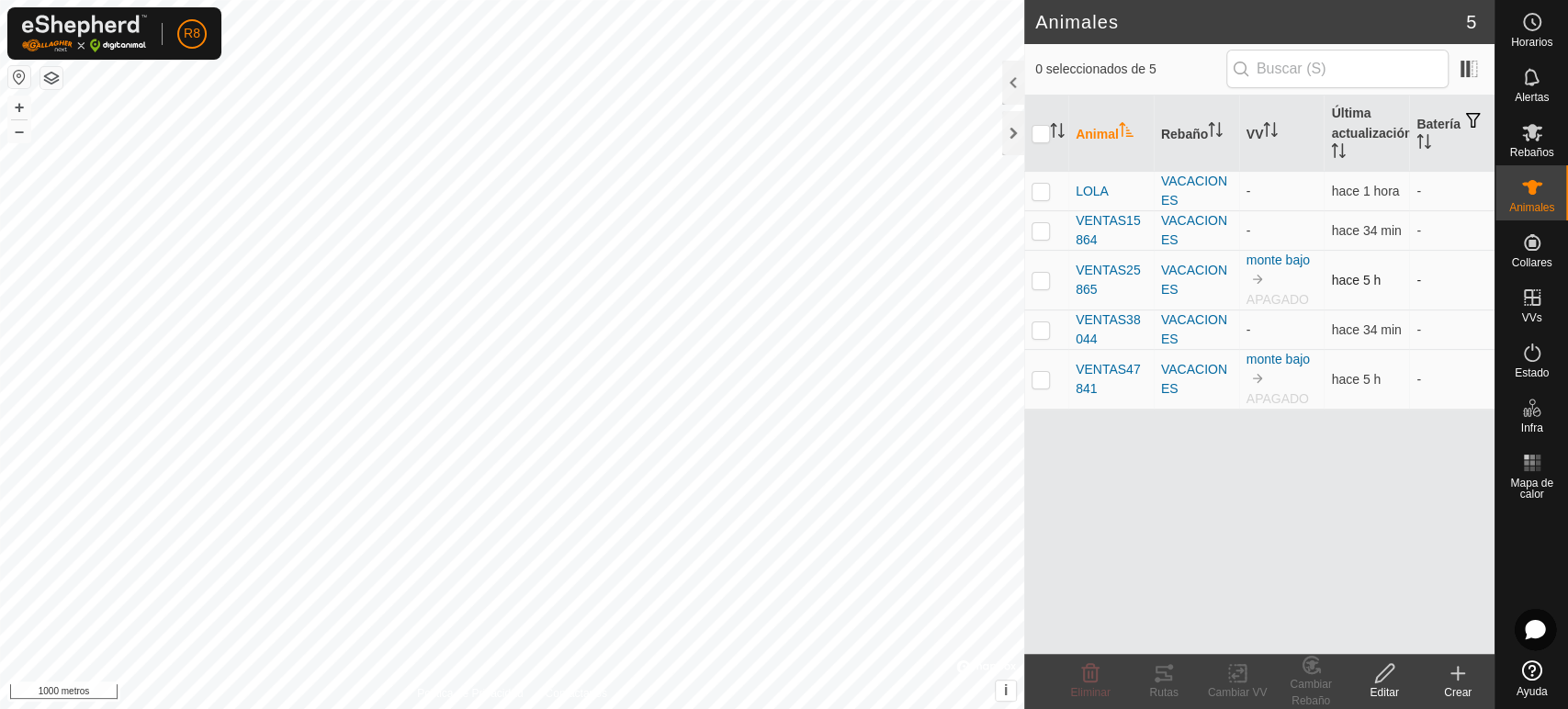
click at [1044, 277] on p-checkbox at bounding box center [1041, 279] width 19 height 15
checkbox input "false"
click at [1047, 382] on p-checkbox at bounding box center [1041, 379] width 19 height 15
checkbox input "true"
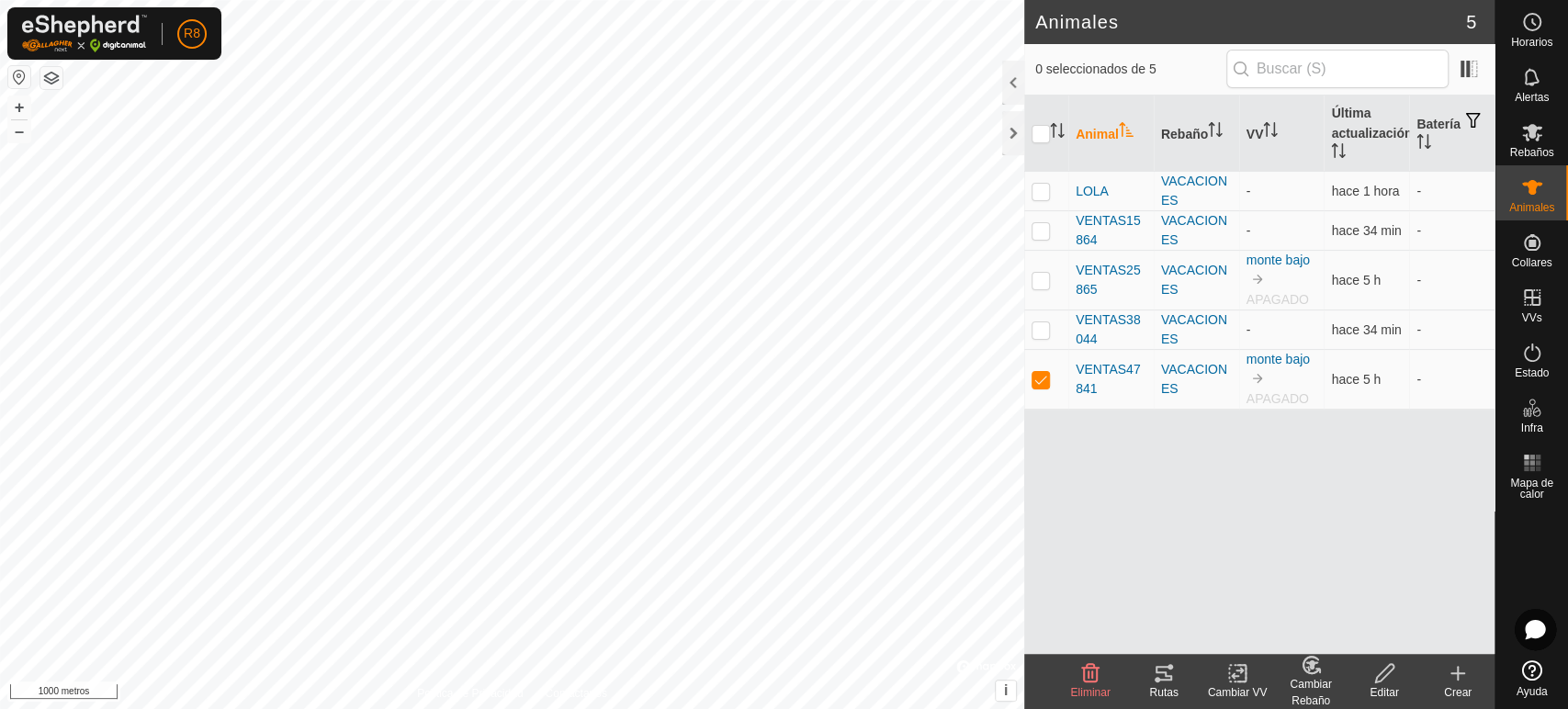
click at [1014, 90] on div at bounding box center [1013, 83] width 22 height 44
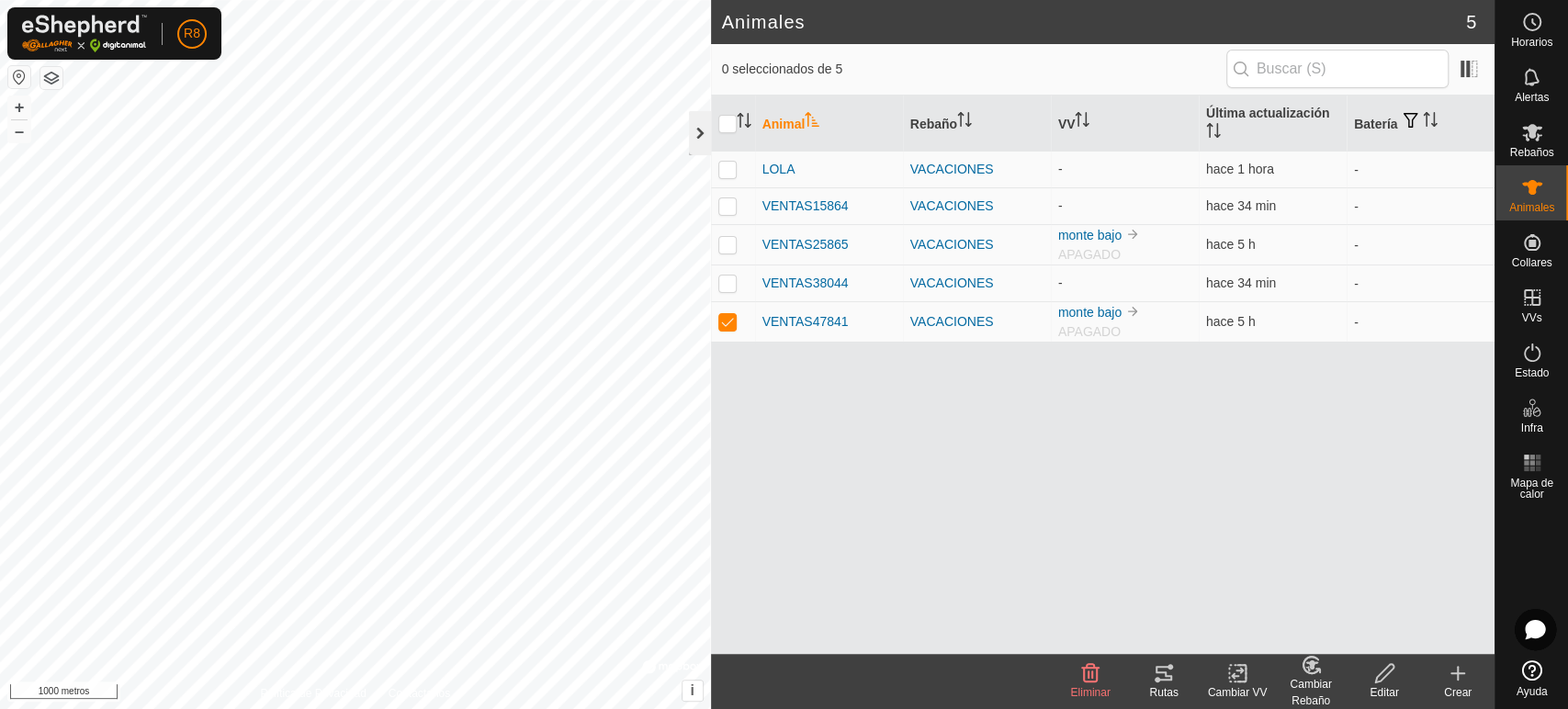
click at [695, 138] on div at bounding box center [699, 133] width 22 height 44
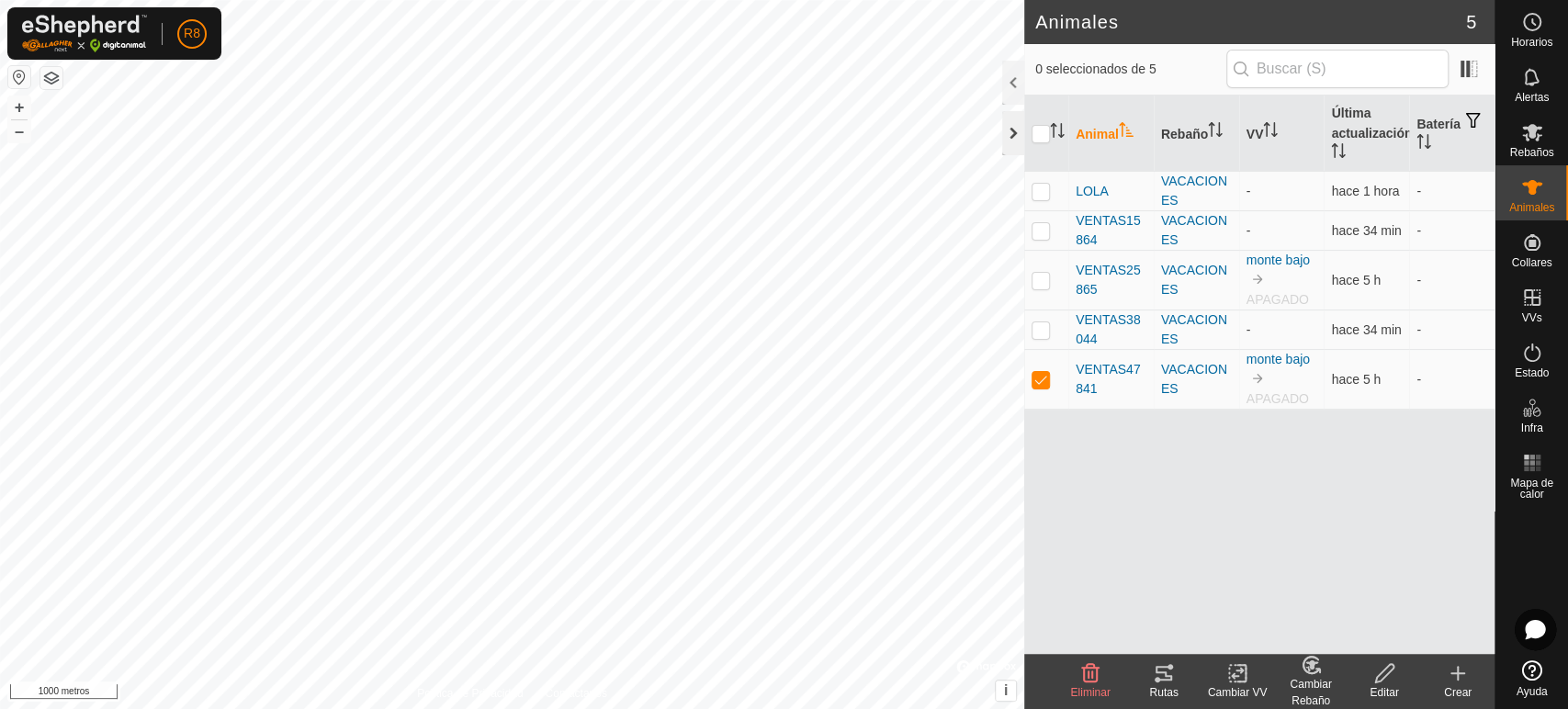
click at [1006, 128] on div at bounding box center [1013, 133] width 22 height 44
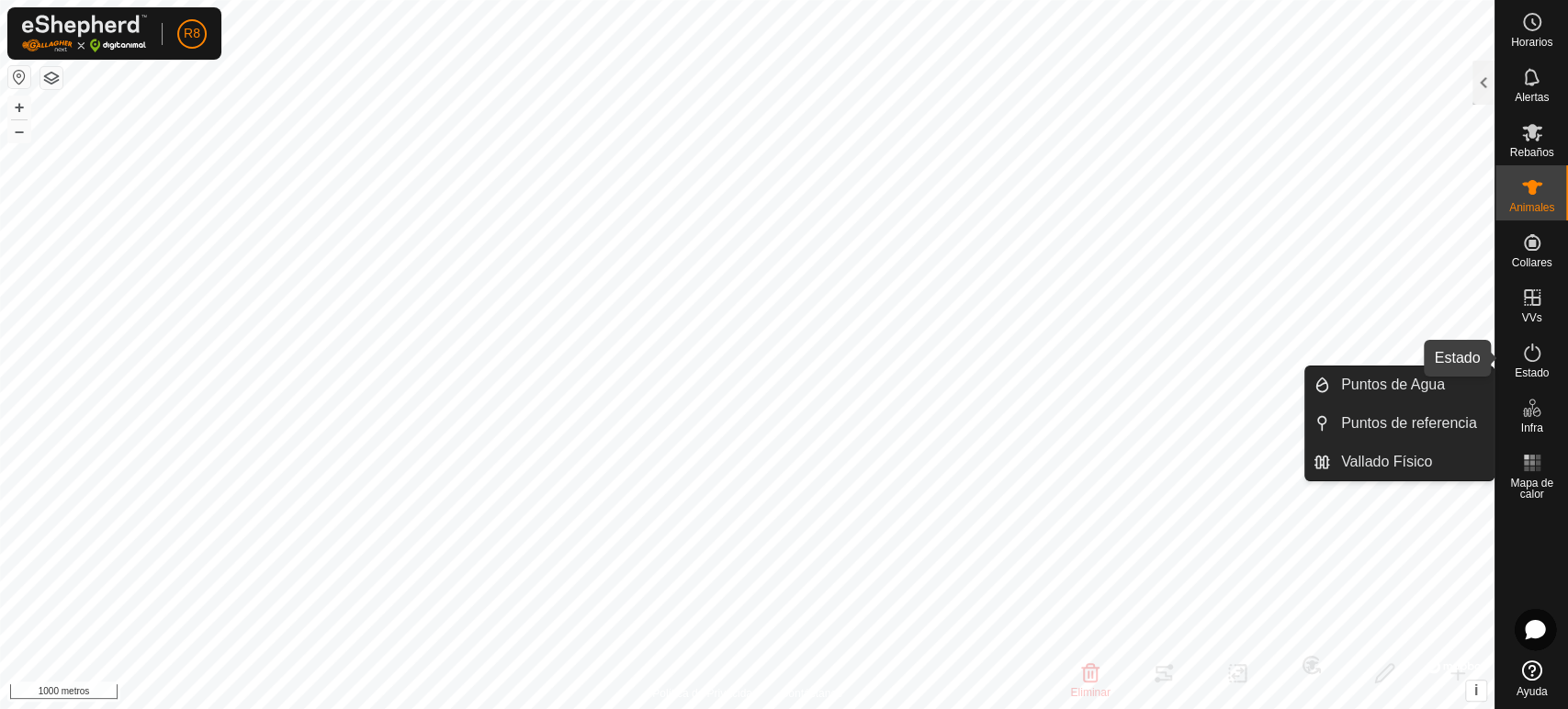
click at [1540, 361] on icon at bounding box center [1532, 352] width 22 height 22
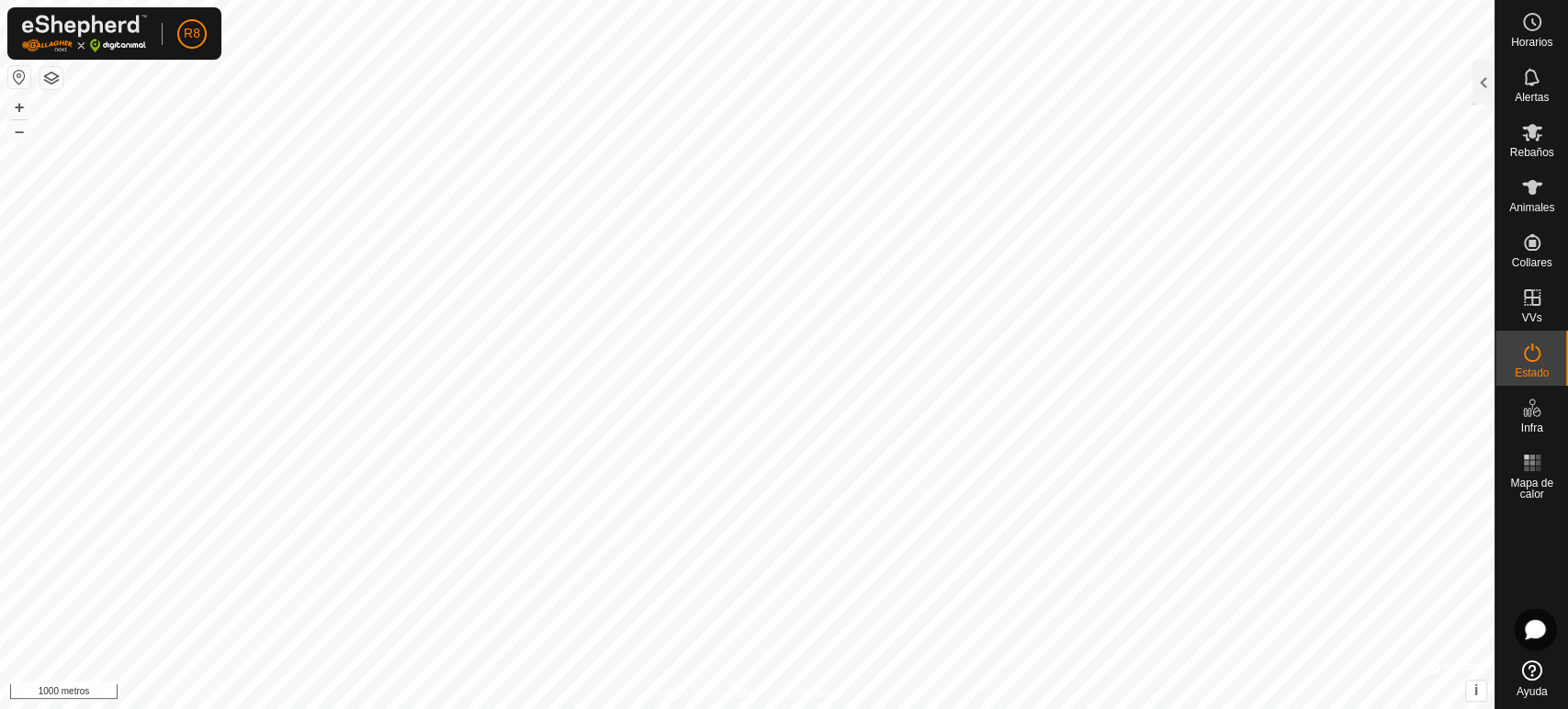
click at [1525, 359] on icon at bounding box center [1532, 352] width 22 height 22
click at [1484, 87] on div at bounding box center [1483, 83] width 22 height 44
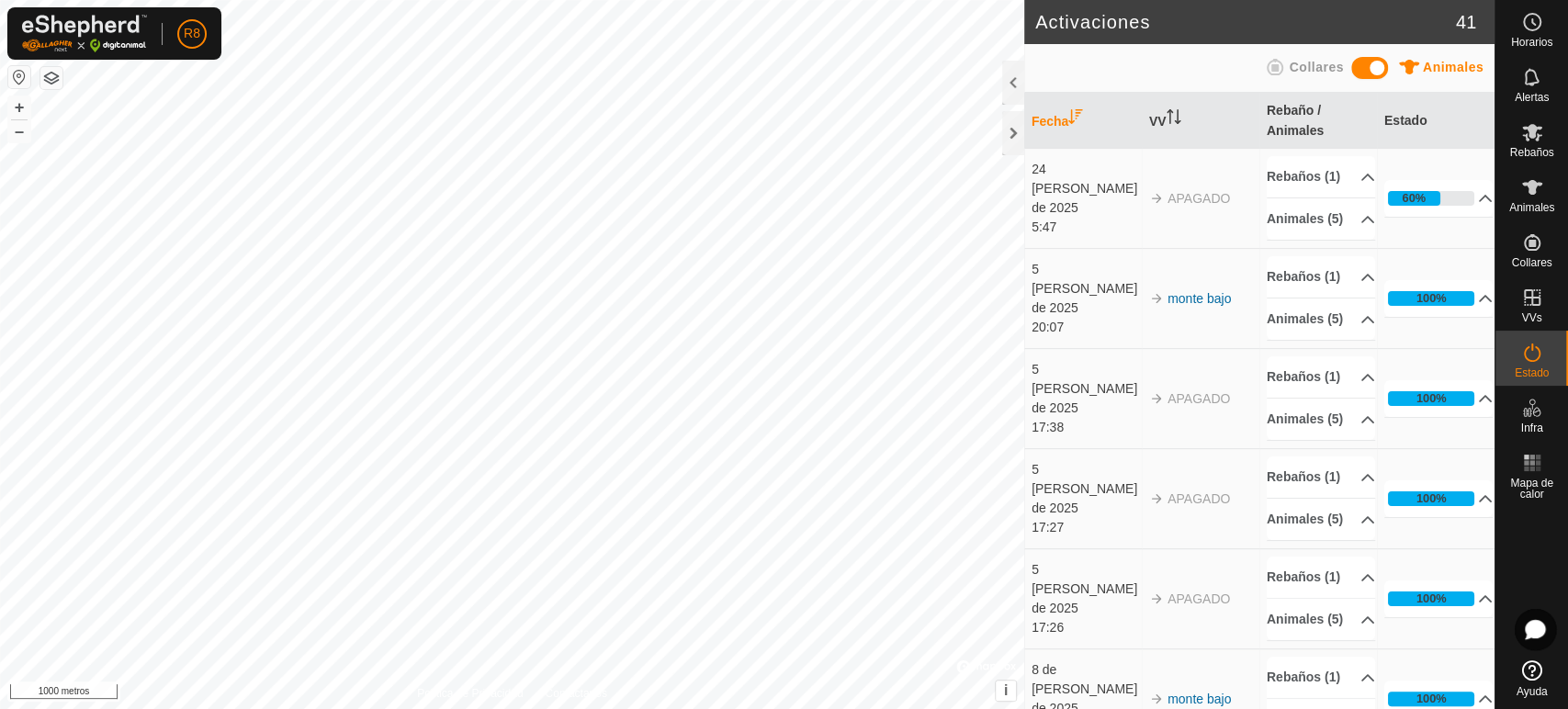
click at [1315, 64] on font "Collares" at bounding box center [1315, 67] width 54 height 15
click at [1365, 63] on span at bounding box center [1369, 68] width 36 height 22
click at [1532, 74] on icon at bounding box center [1532, 77] width 22 height 22
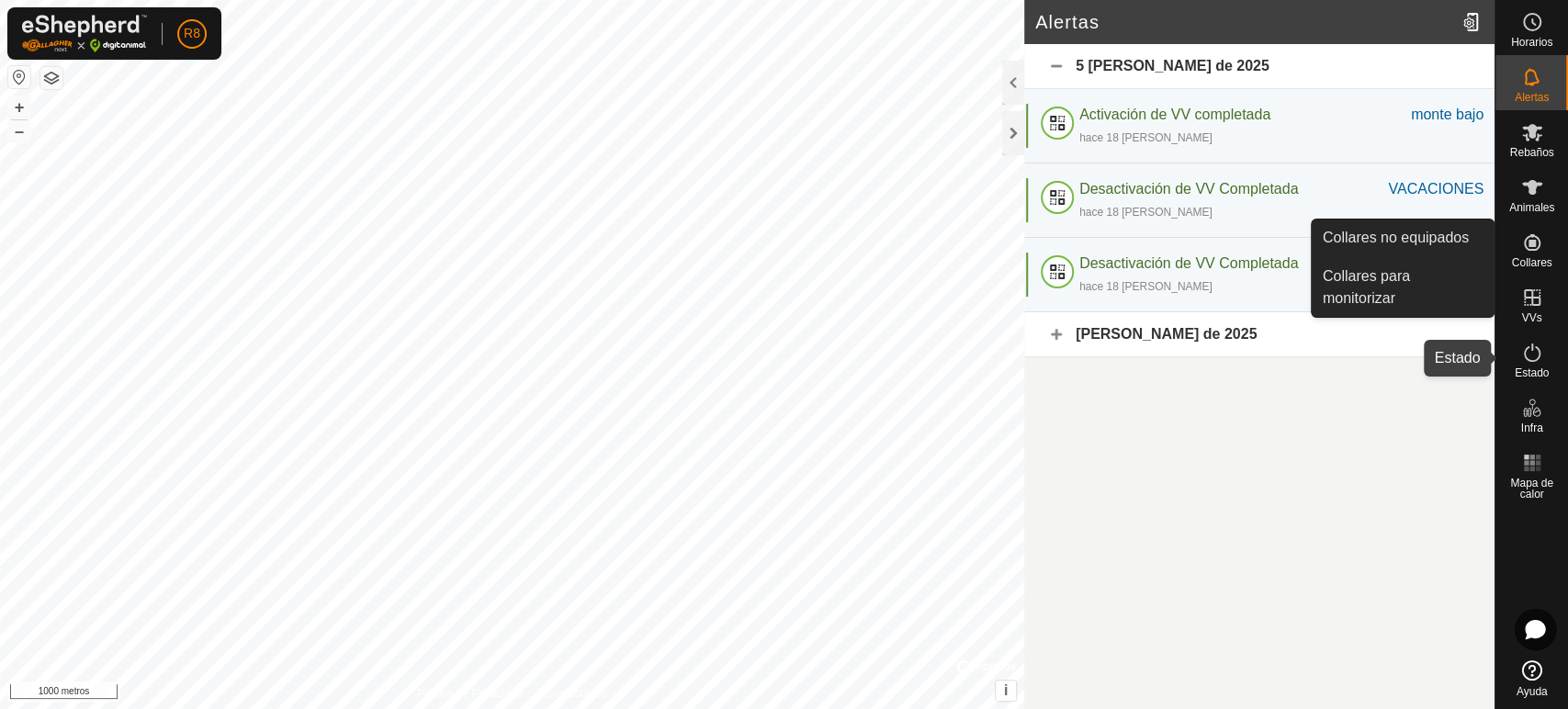
click at [1540, 363] on icon at bounding box center [1532, 352] width 22 height 22
